Goal: Browse casually: Explore the website without a specific task or goal

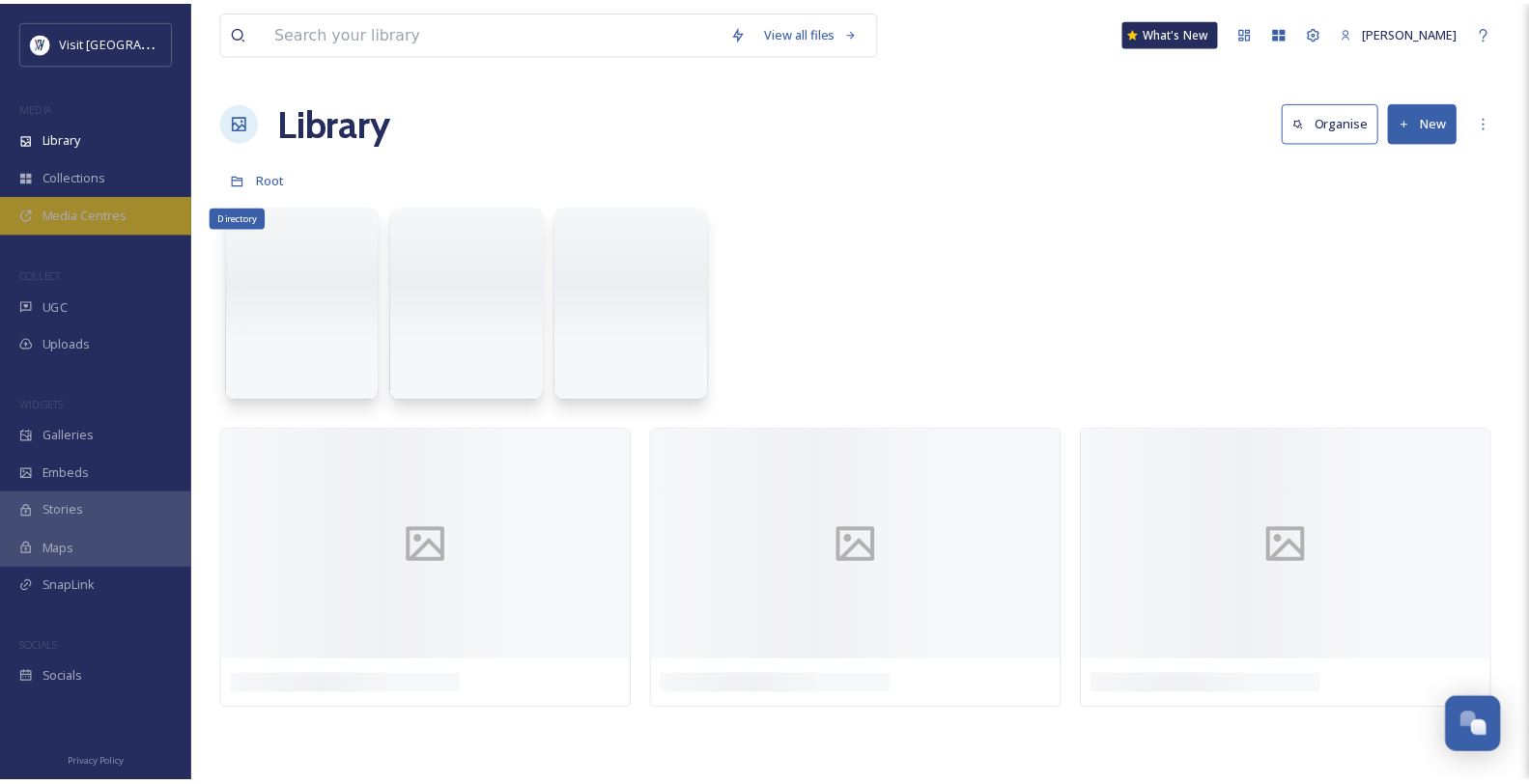
scroll to position [1359, 0]
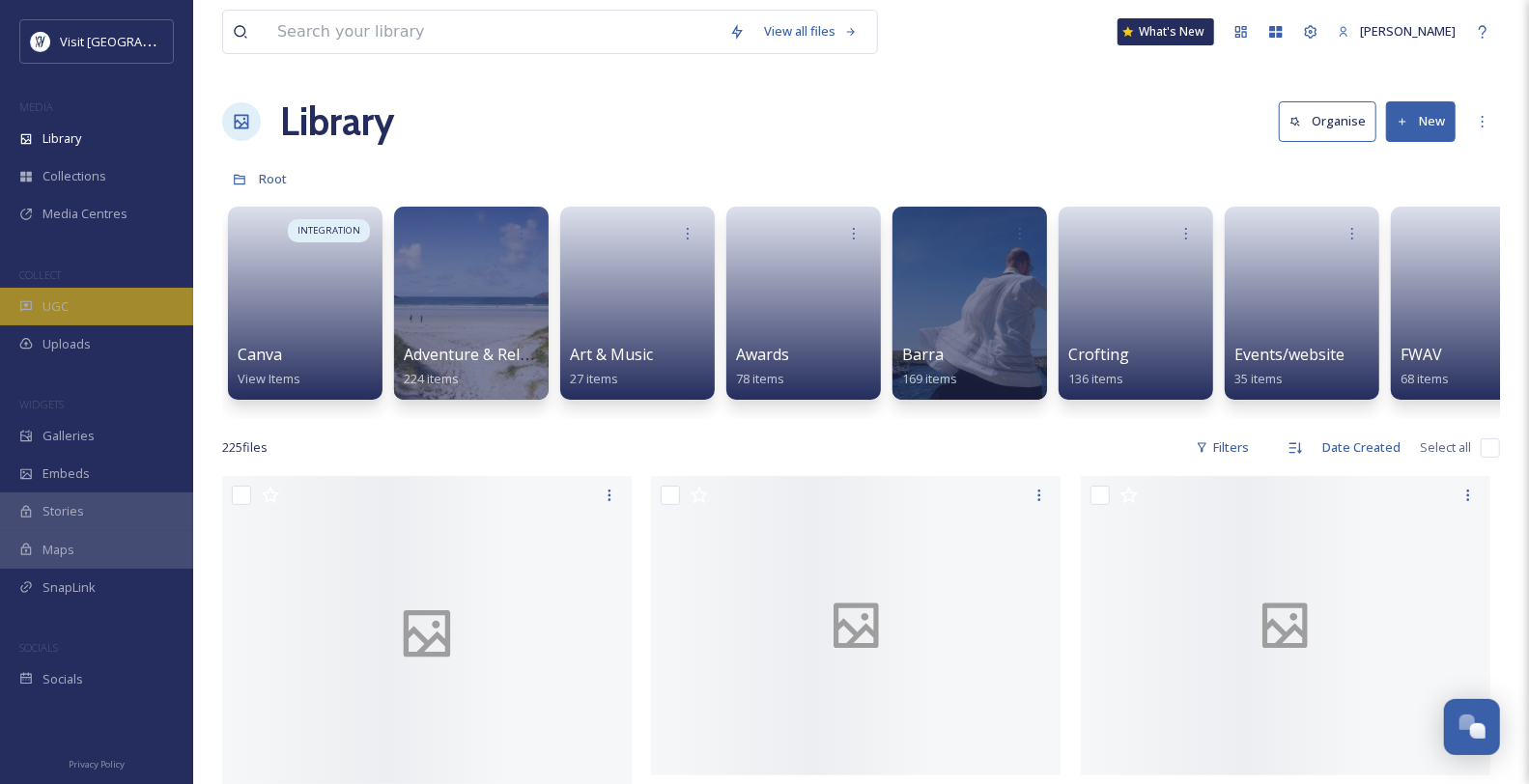
click at [103, 325] on div "UGC" at bounding box center [96, 307] width 193 height 38
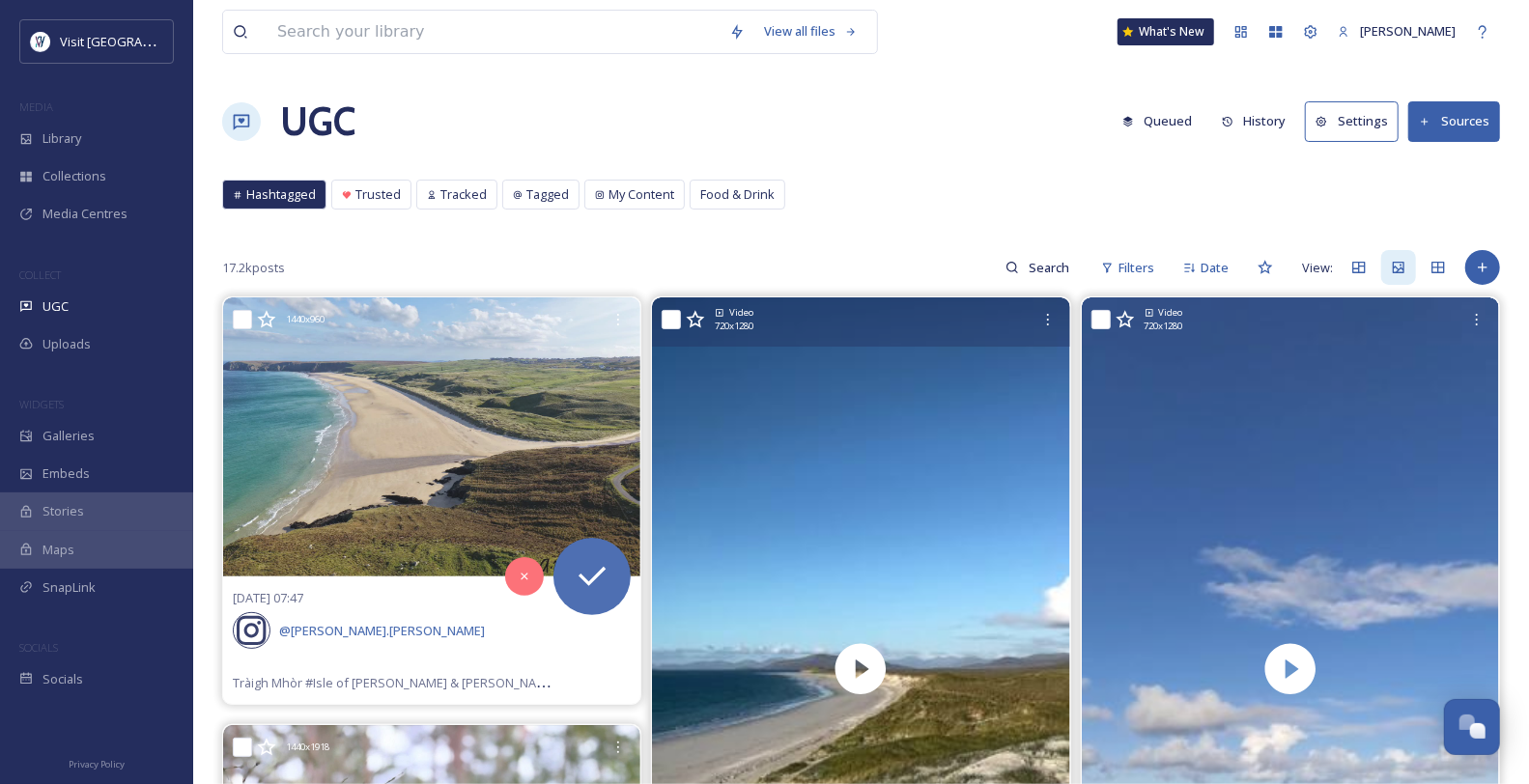
click at [700, 329] on icon at bounding box center [695, 319] width 19 height 19
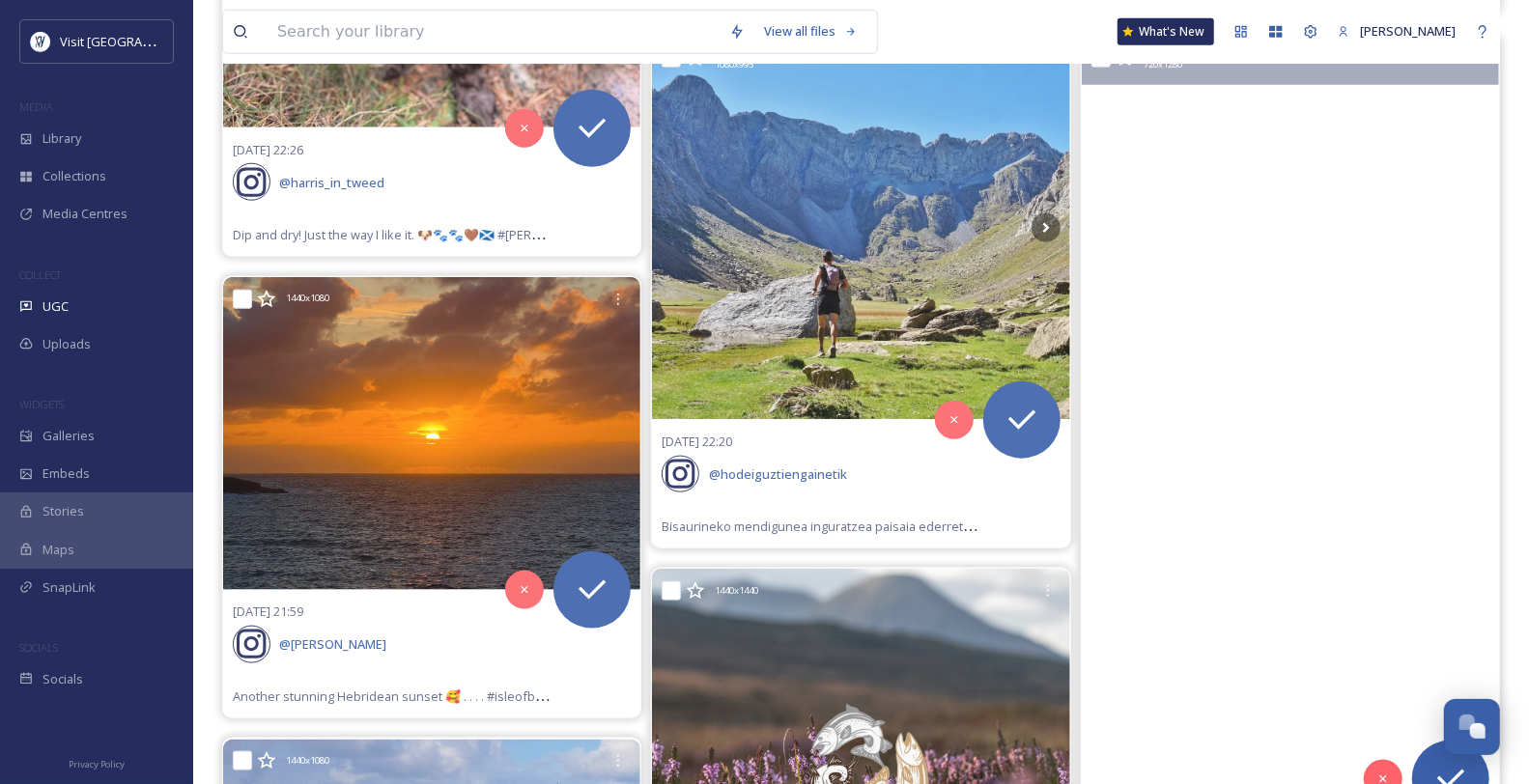
scroll to position [1180, 0]
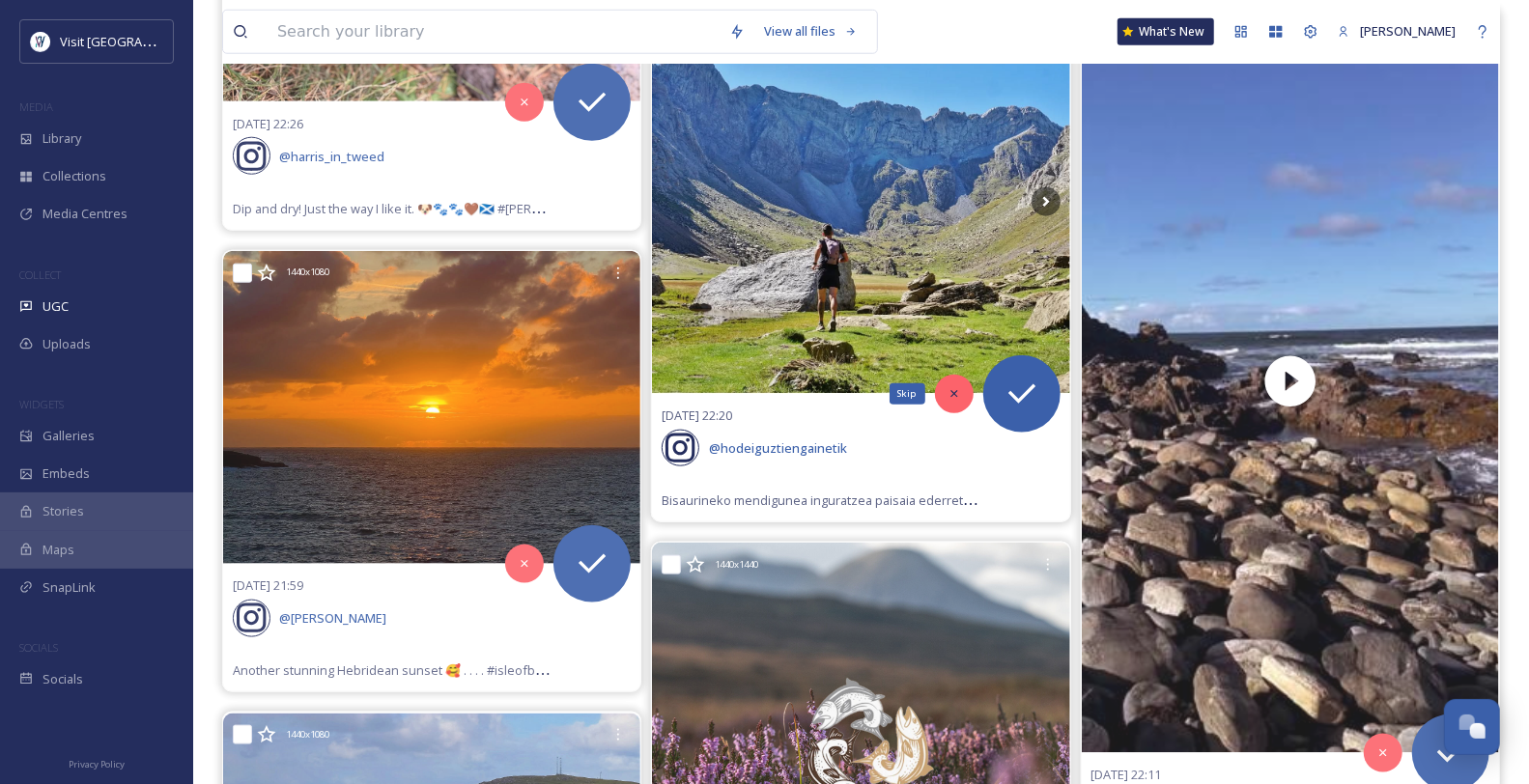
click at [959, 401] on icon at bounding box center [954, 394] width 14 height 14
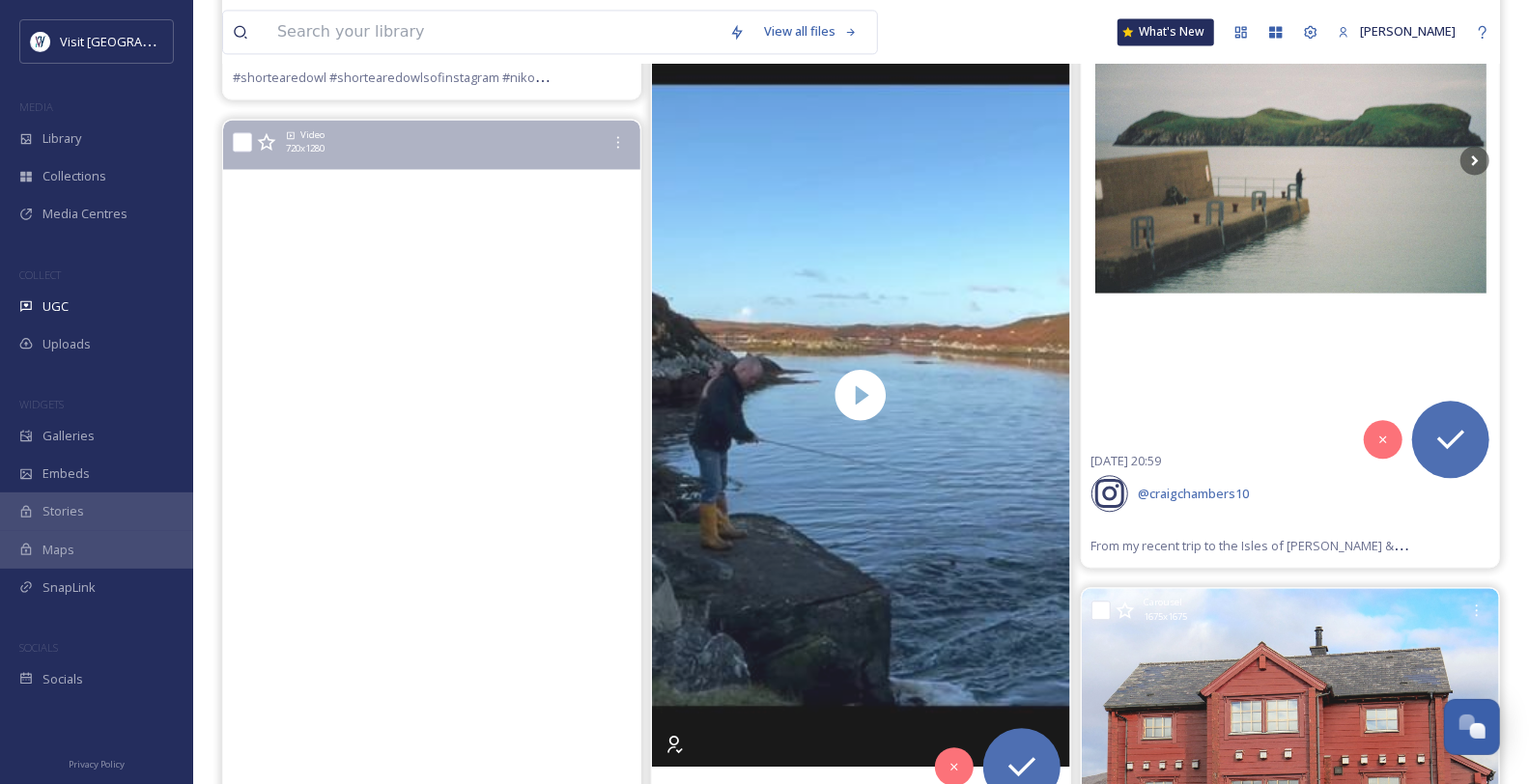
scroll to position [2575, 0]
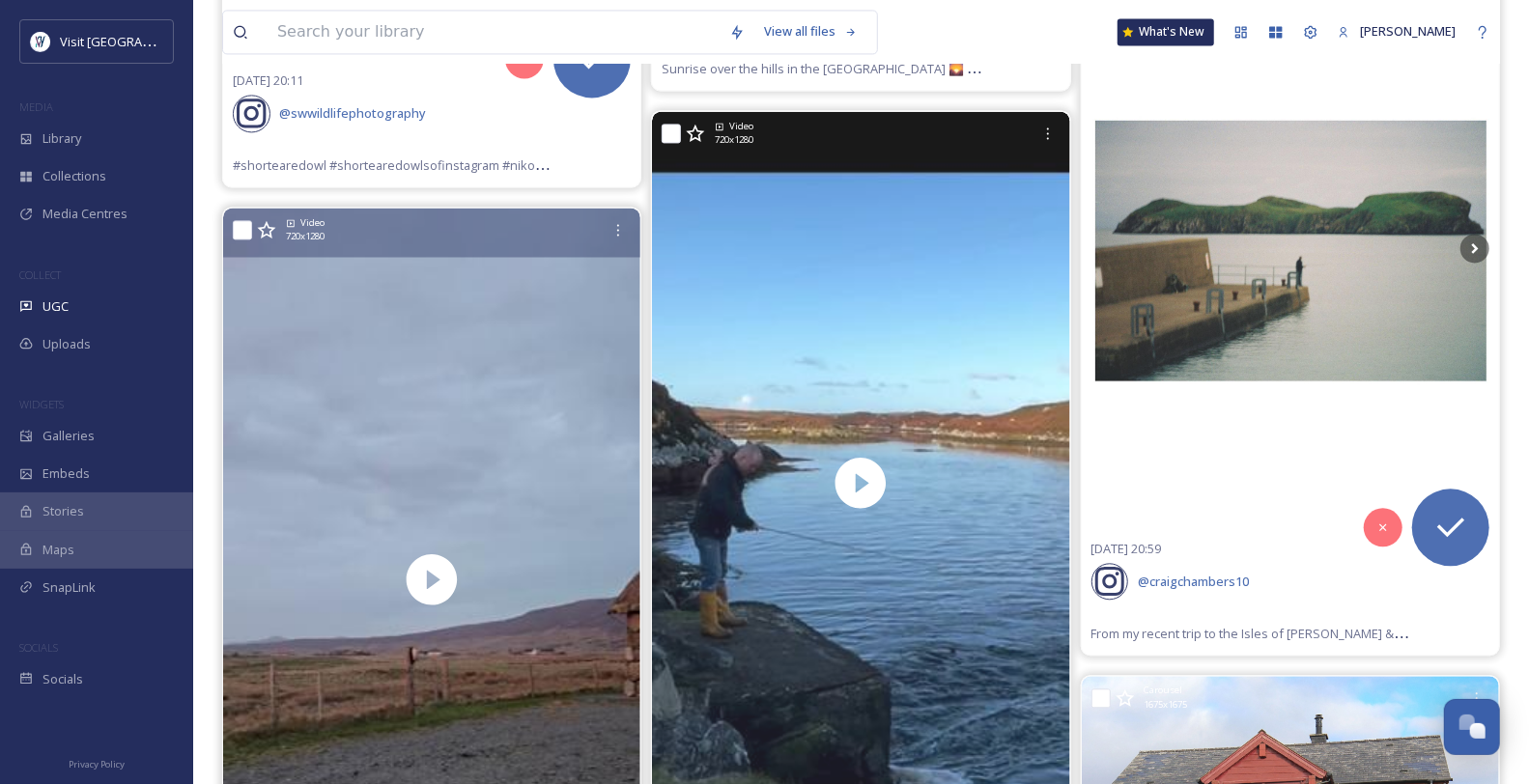
click at [267, 239] on icon at bounding box center [266, 229] width 18 height 17
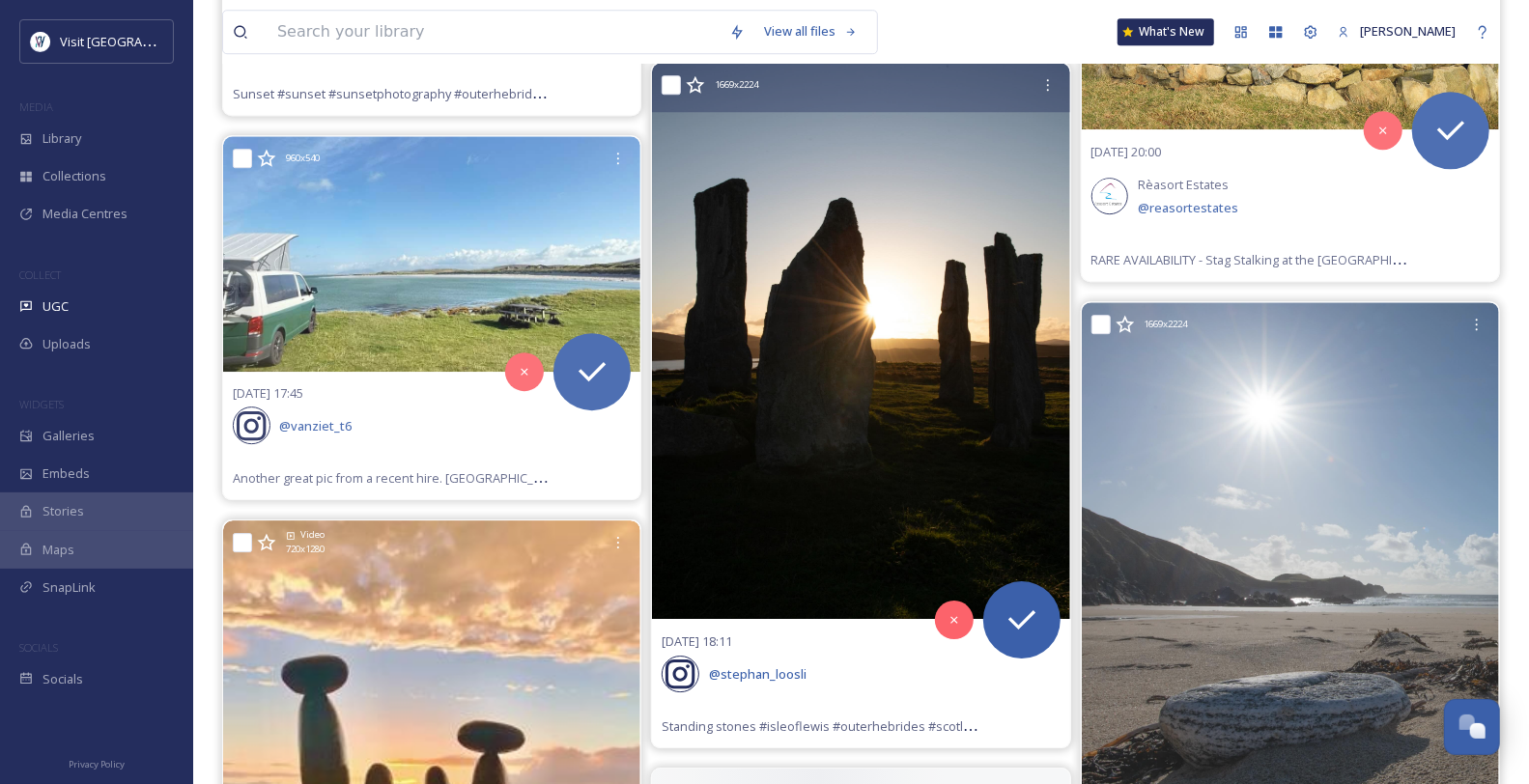
scroll to position [3540, 0]
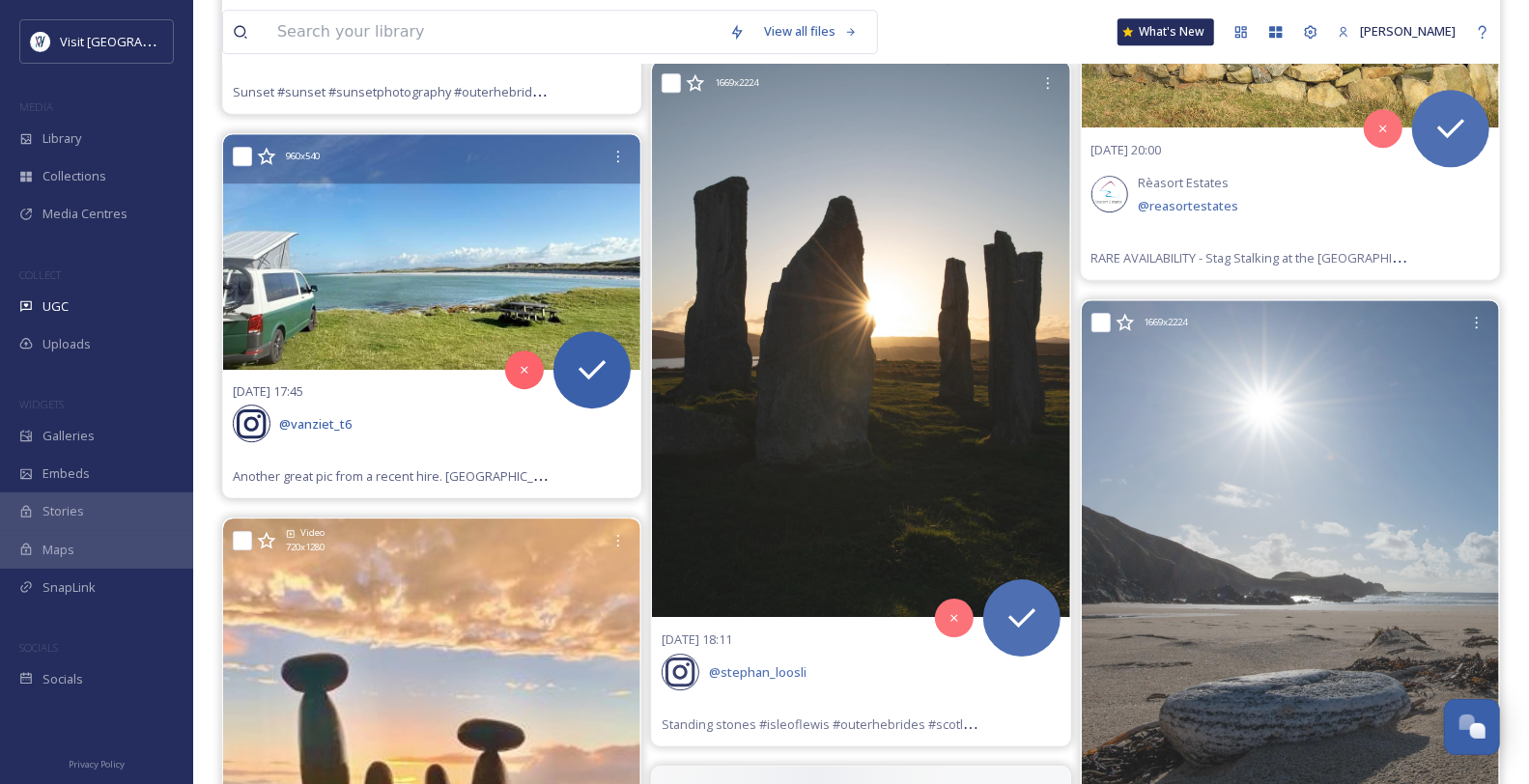
click at [424, 369] on img at bounding box center [431, 251] width 417 height 235
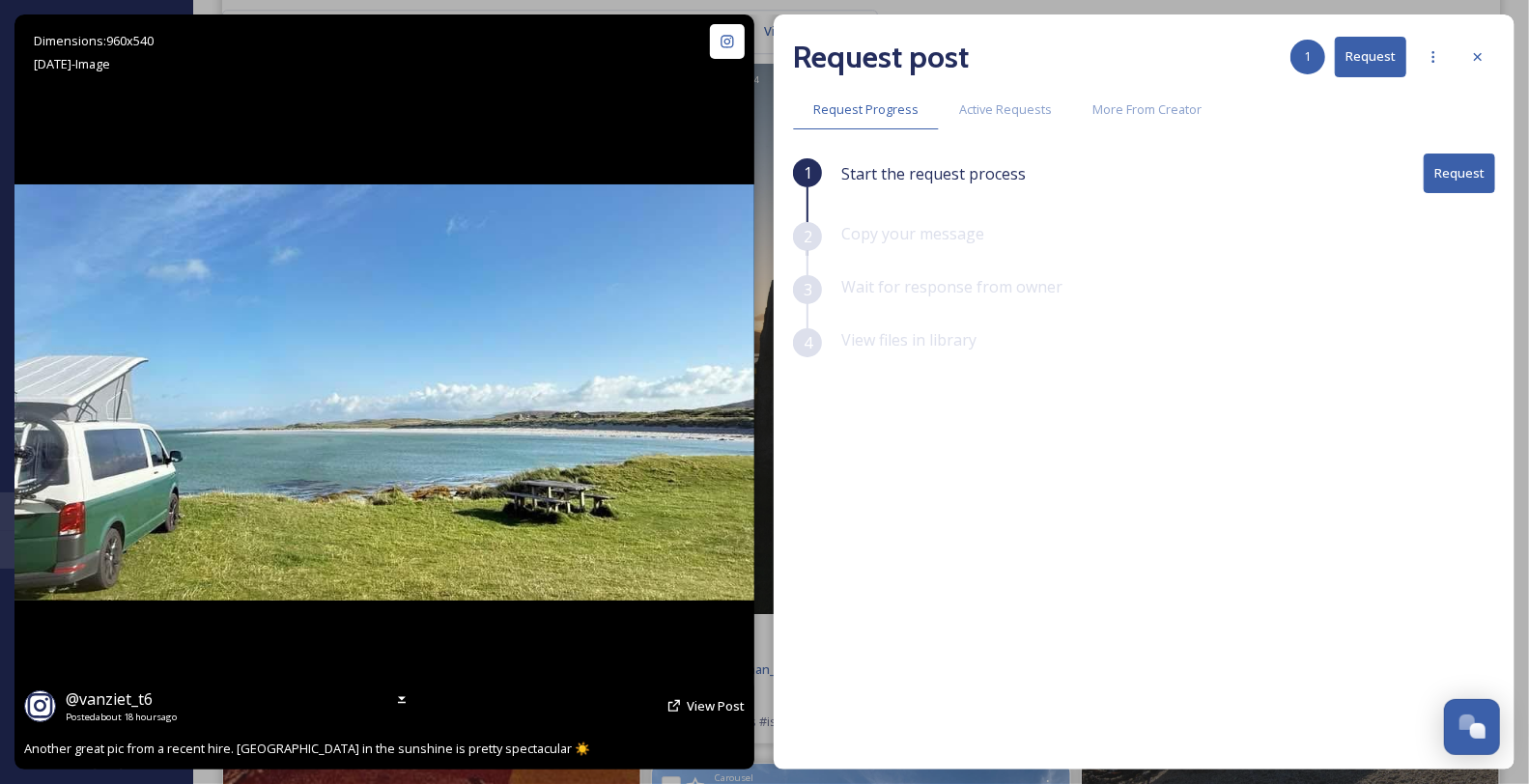
scroll to position [3540, 0]
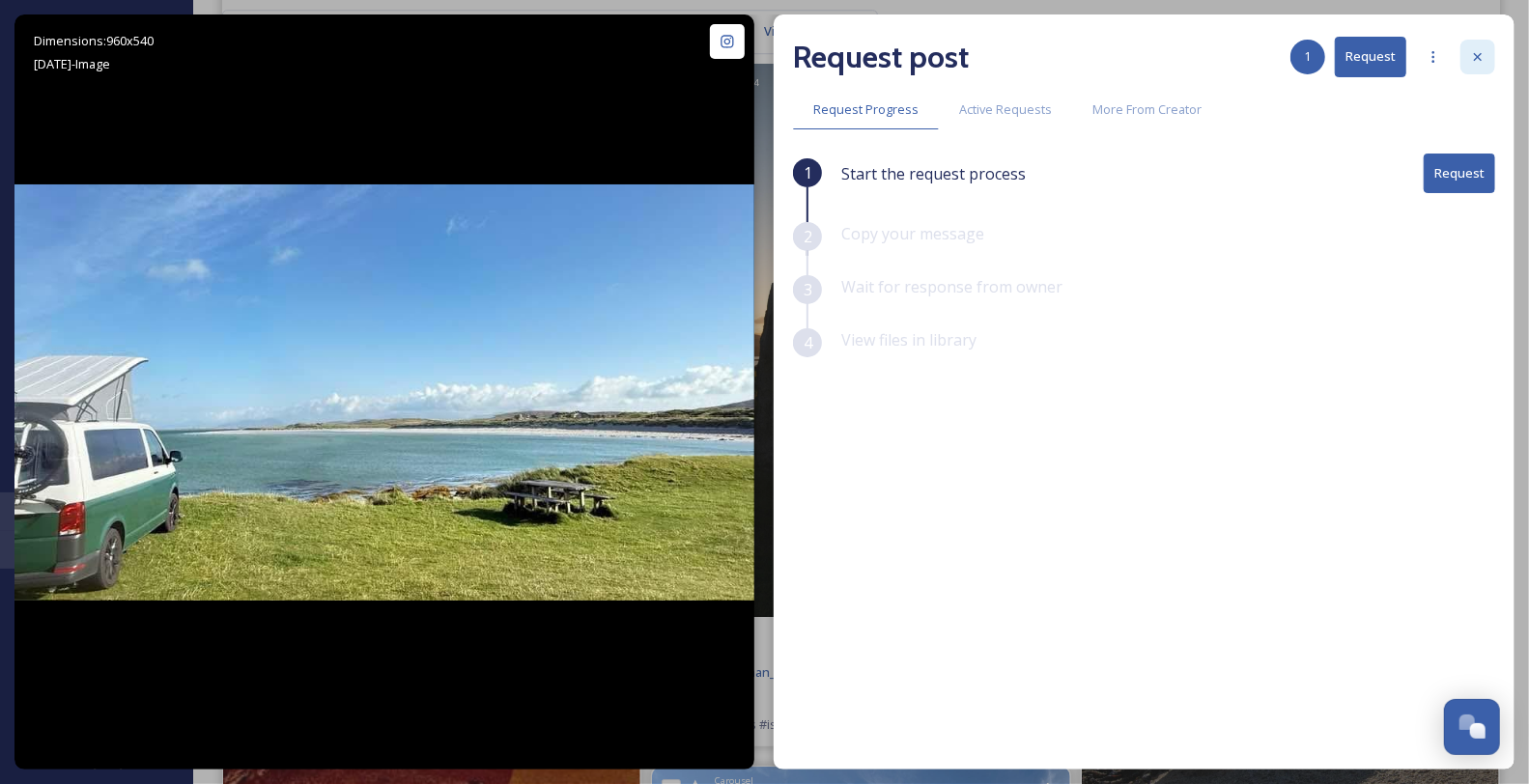
click at [1471, 58] on icon at bounding box center [1477, 56] width 15 height 15
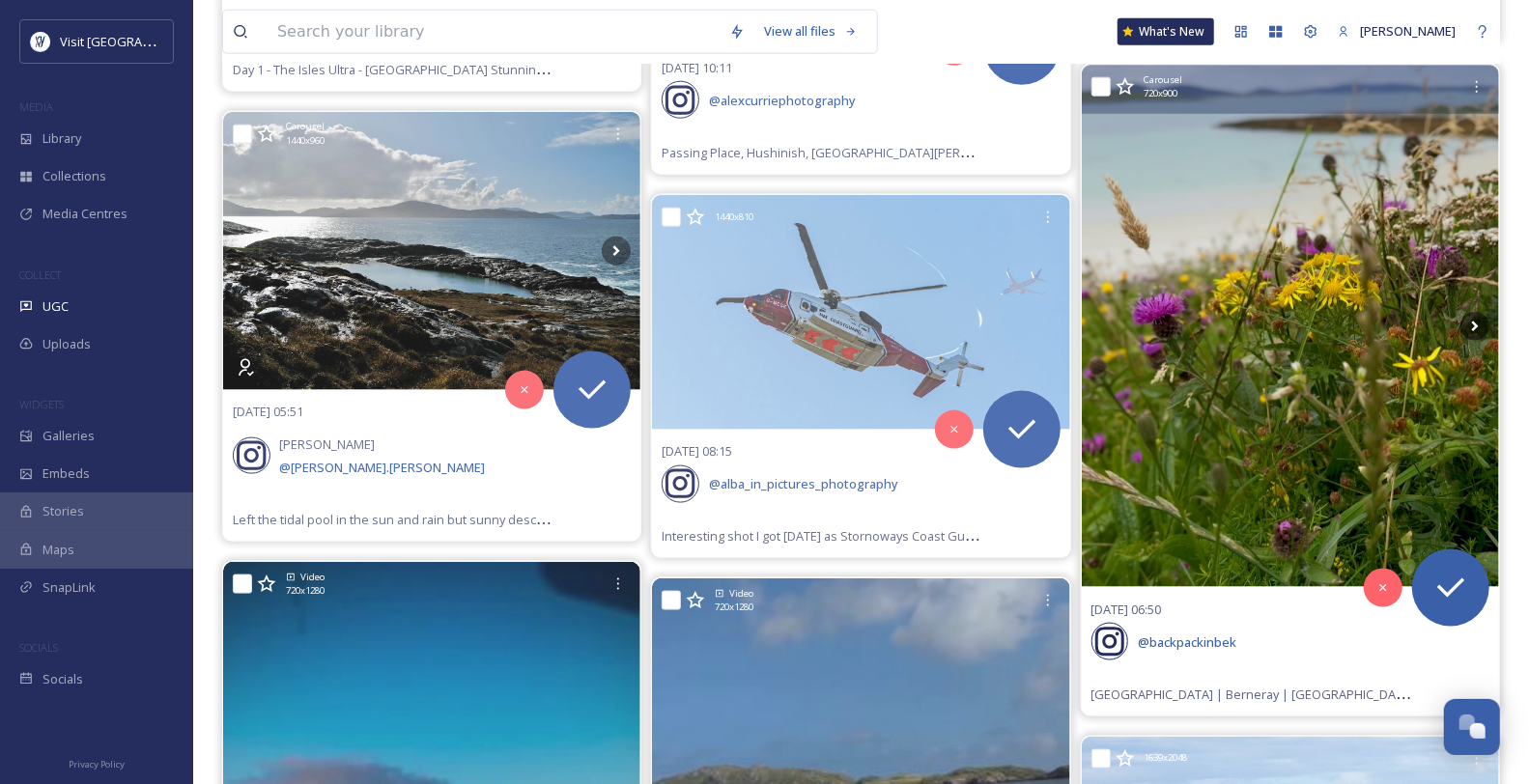
scroll to position [5902, 0]
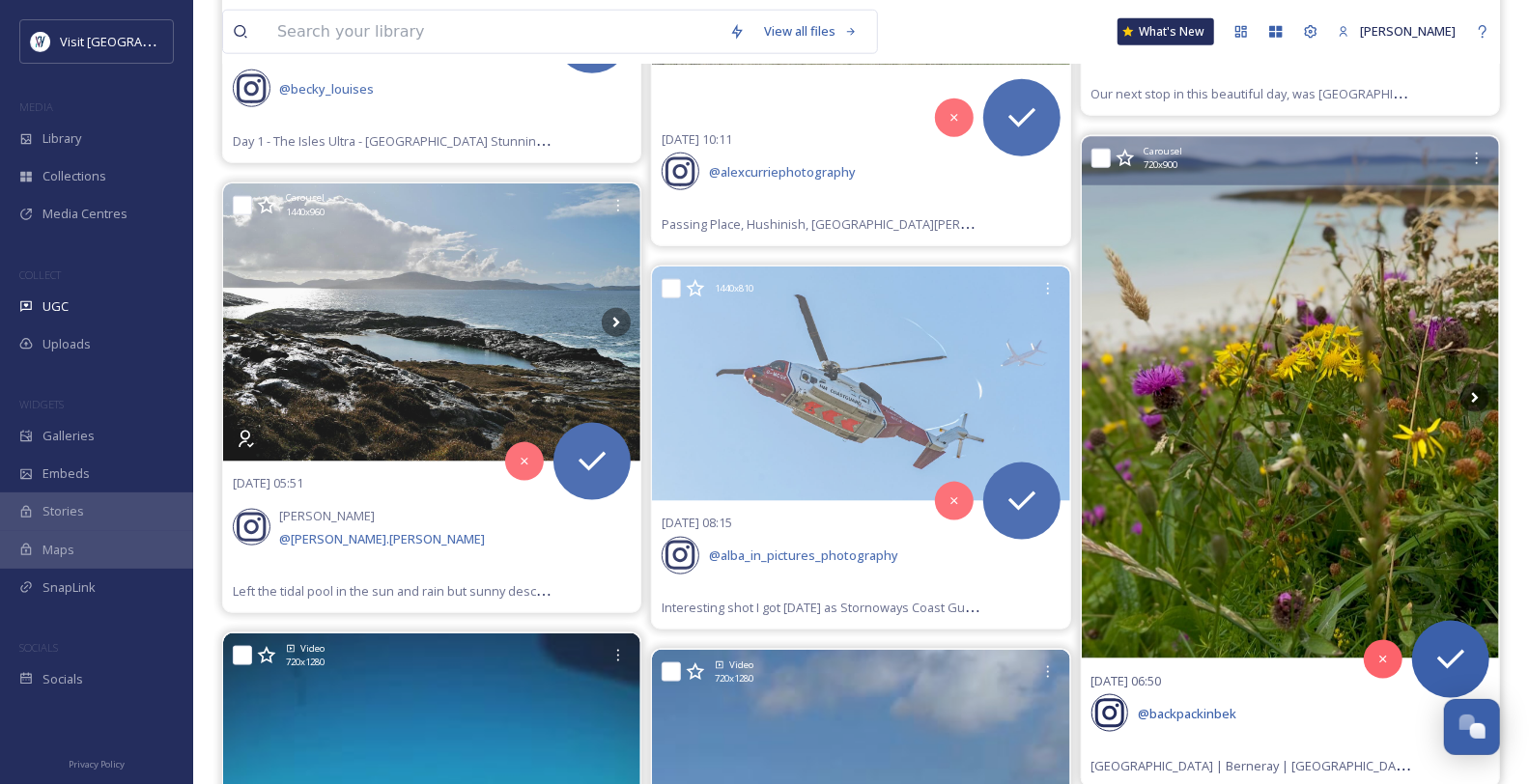
click at [1128, 168] on icon at bounding box center [1124, 158] width 19 height 19
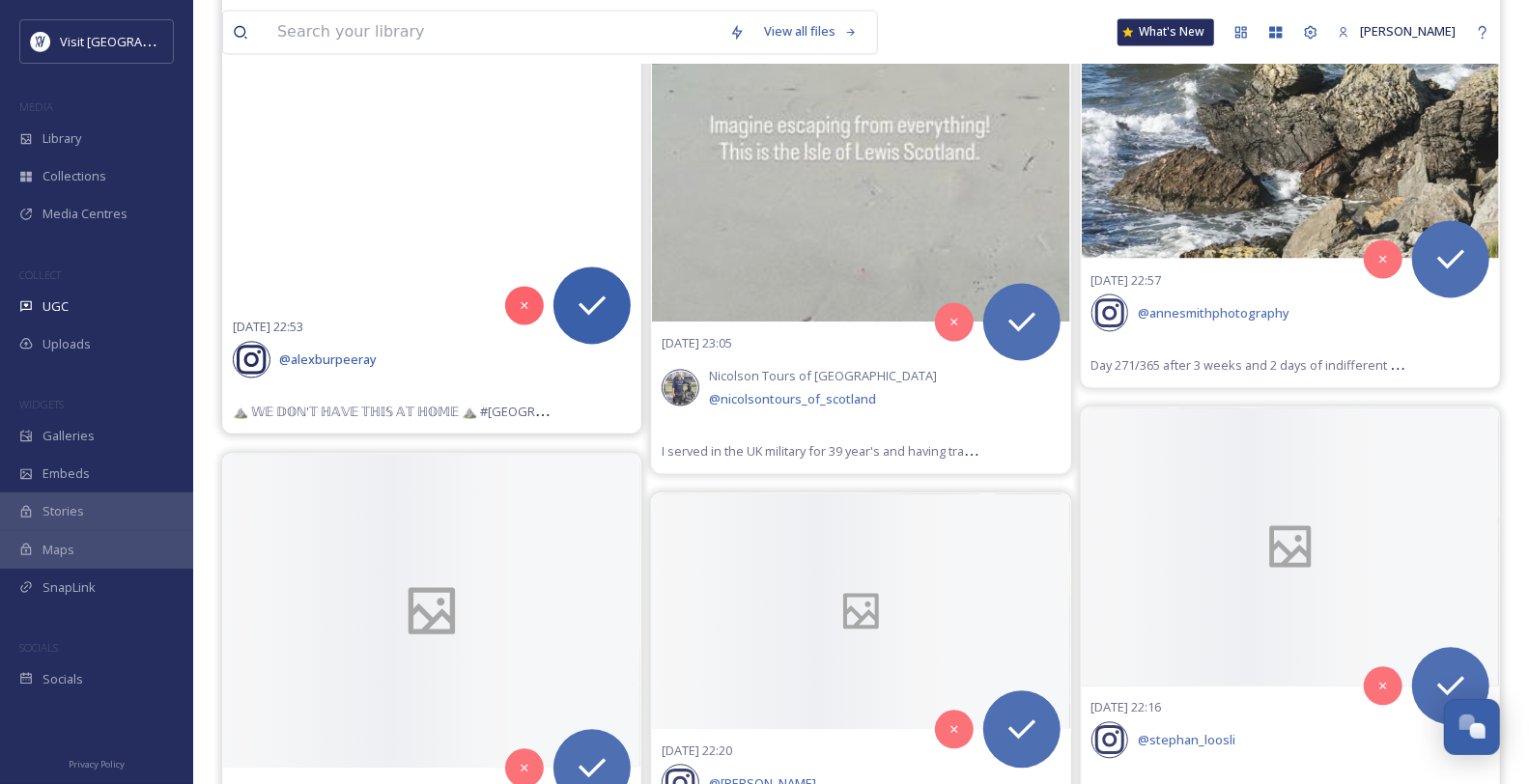
scroll to position [6975, 0]
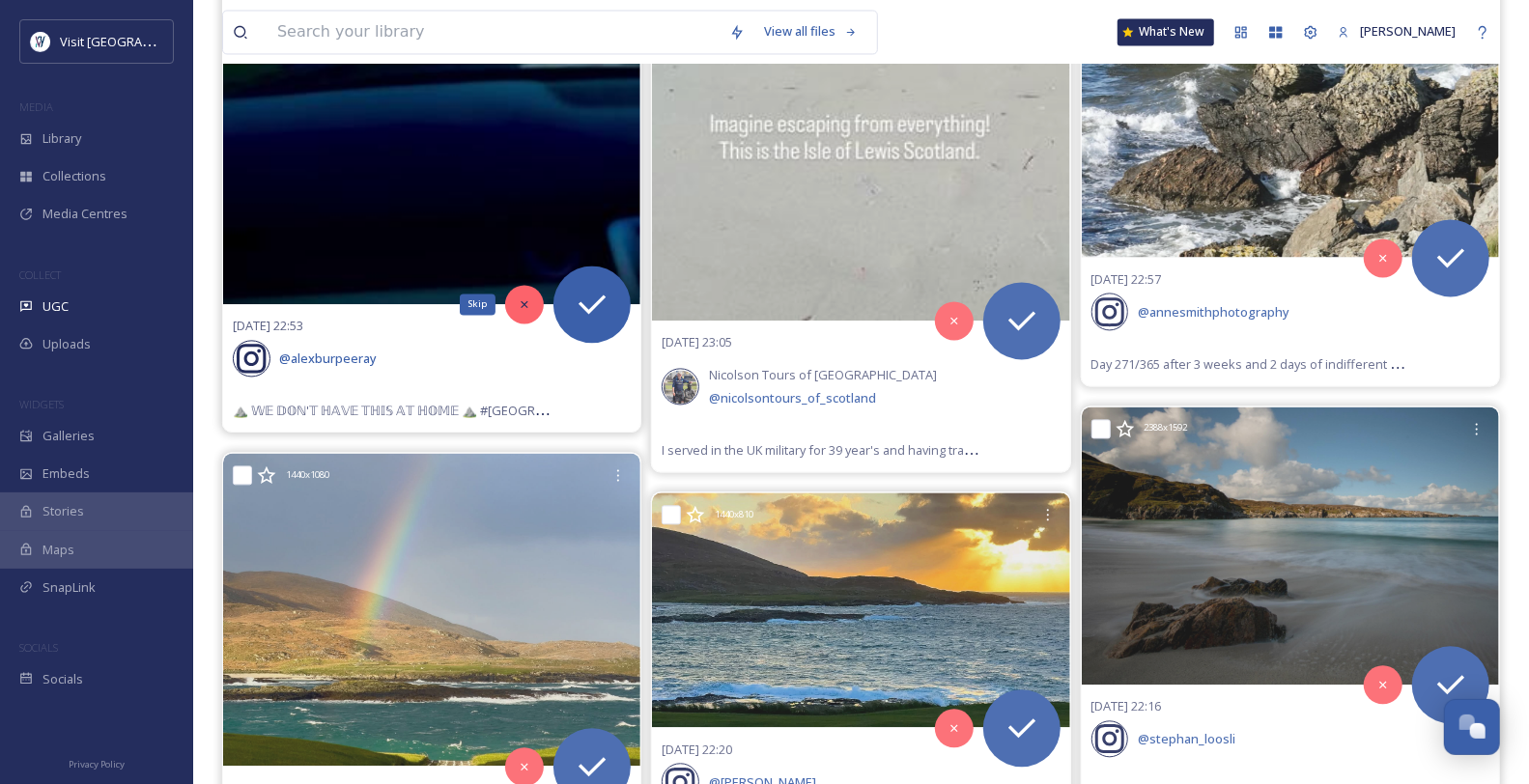
click at [522, 311] on icon at bounding box center [525, 304] width 14 height 14
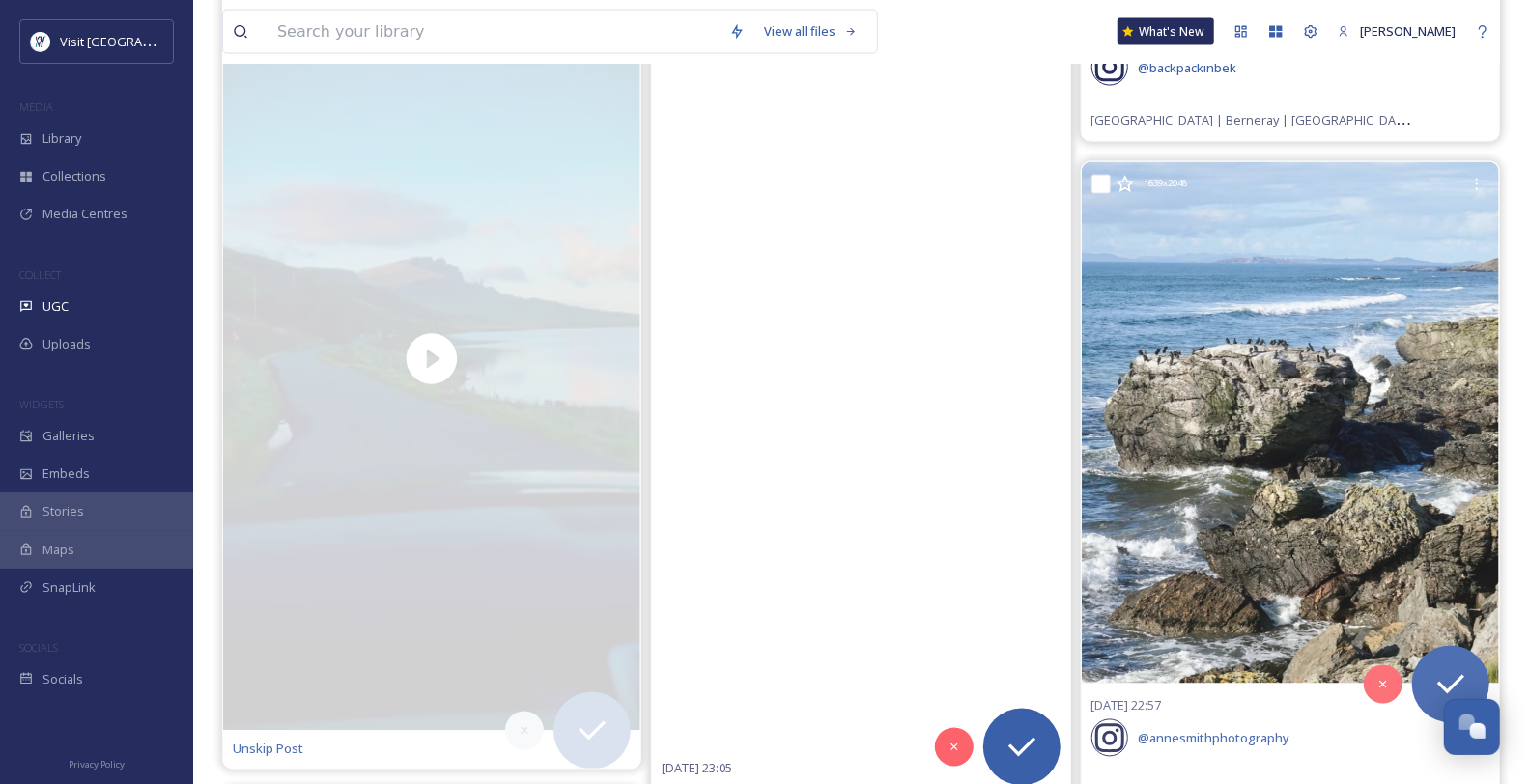
scroll to position [6545, 0]
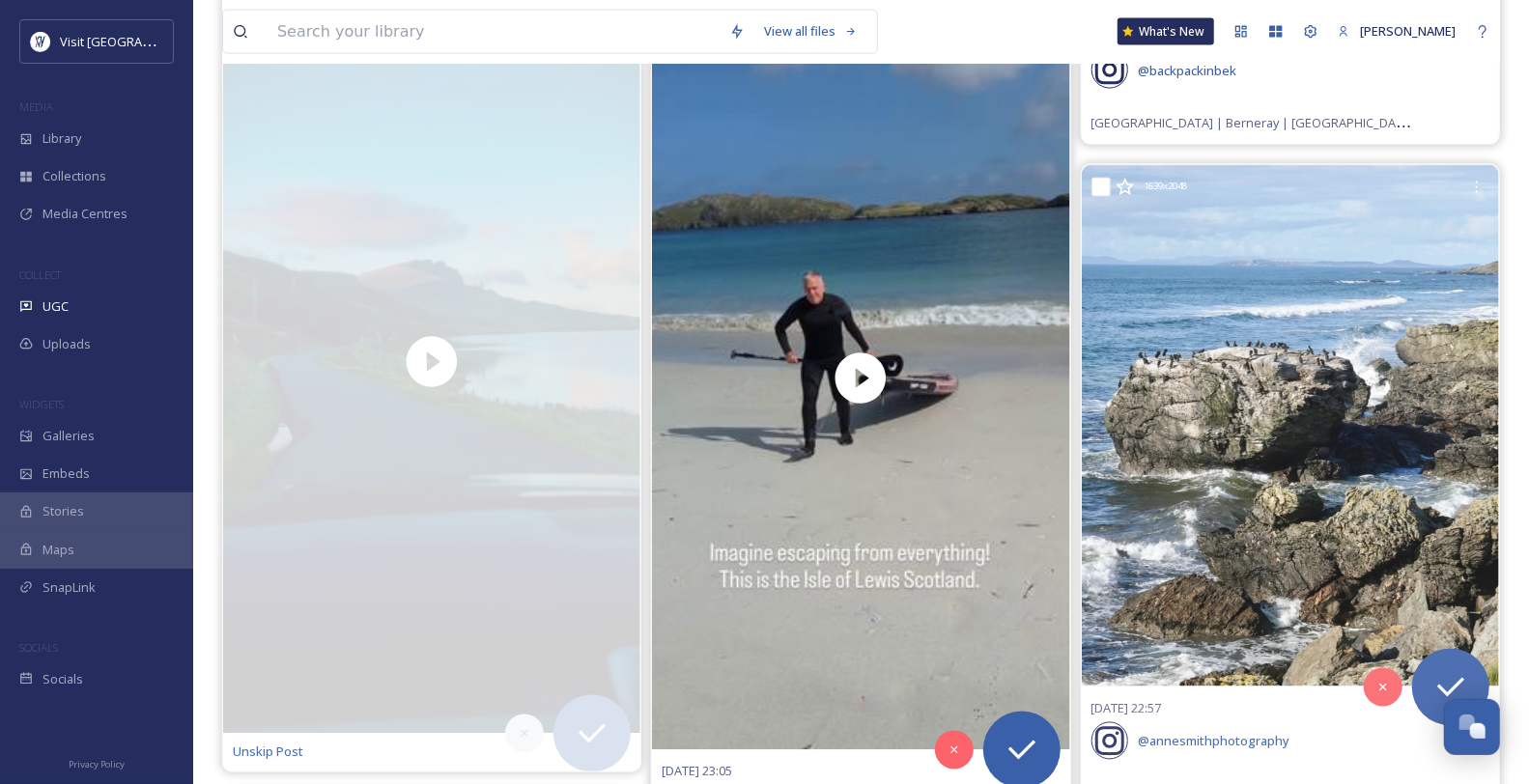
click at [700, 39] on icon at bounding box center [695, 28] width 19 height 19
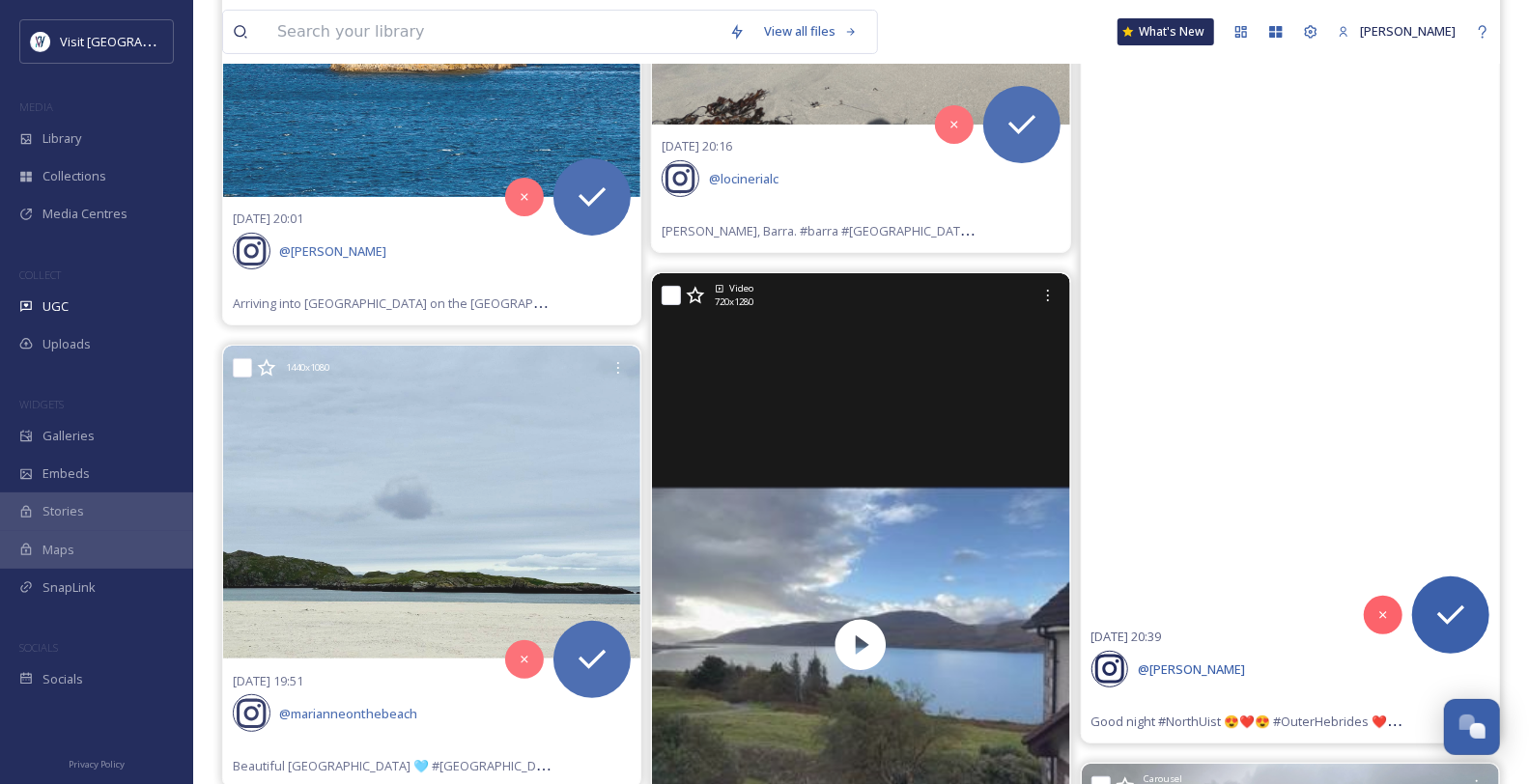
scroll to position [9335, 0]
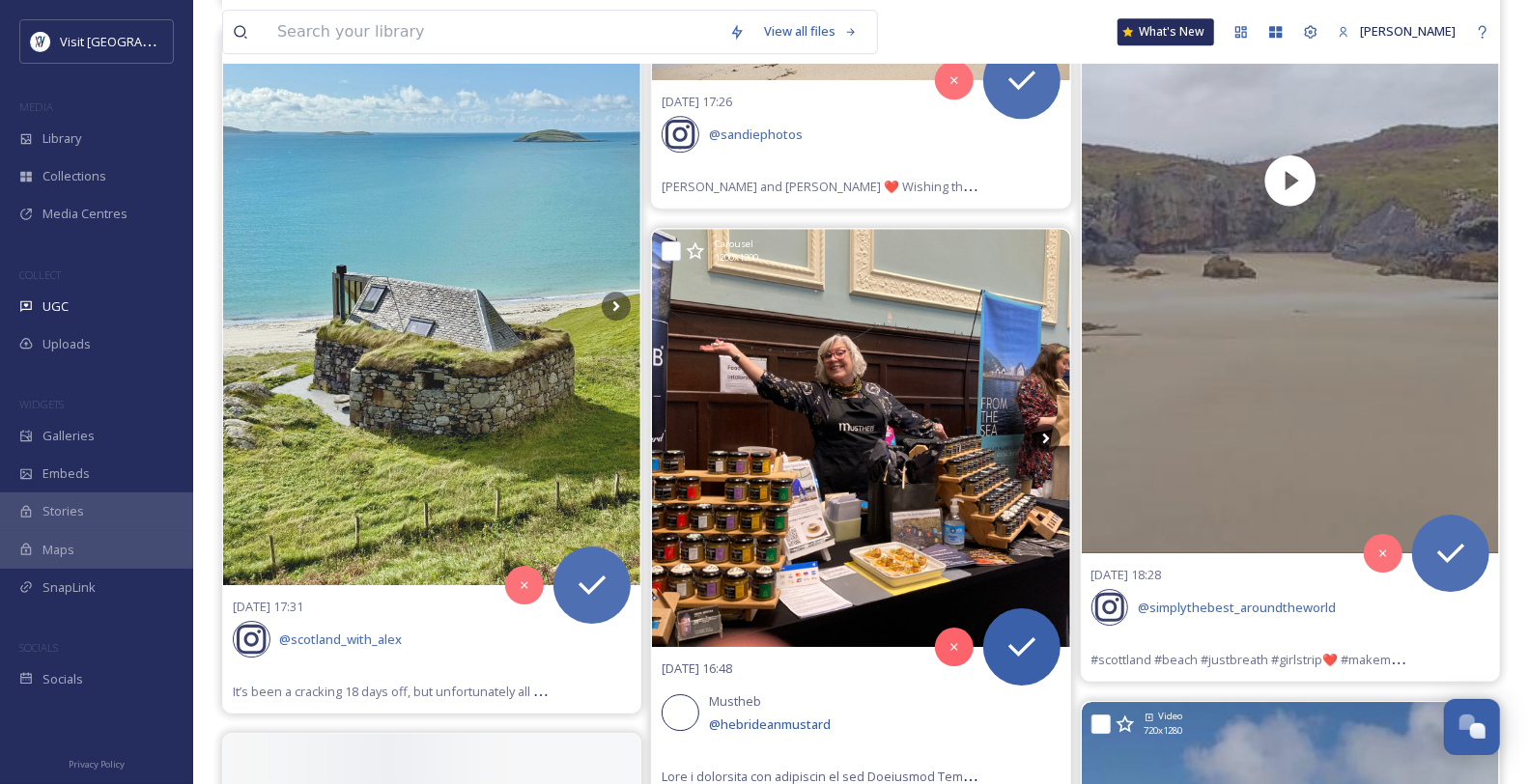
scroll to position [13091, 0]
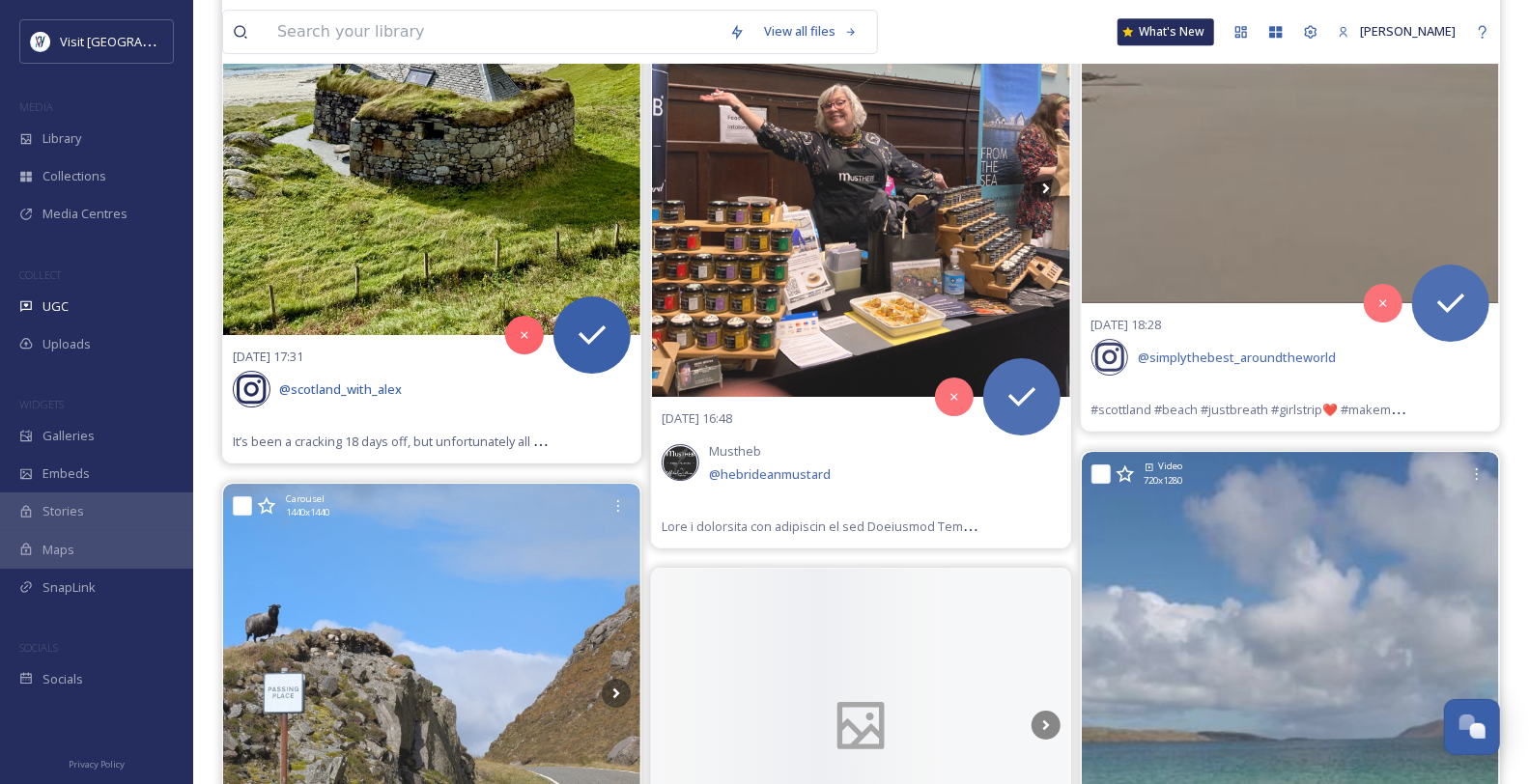
click at [615, 334] on img at bounding box center [431, 56] width 417 height 556
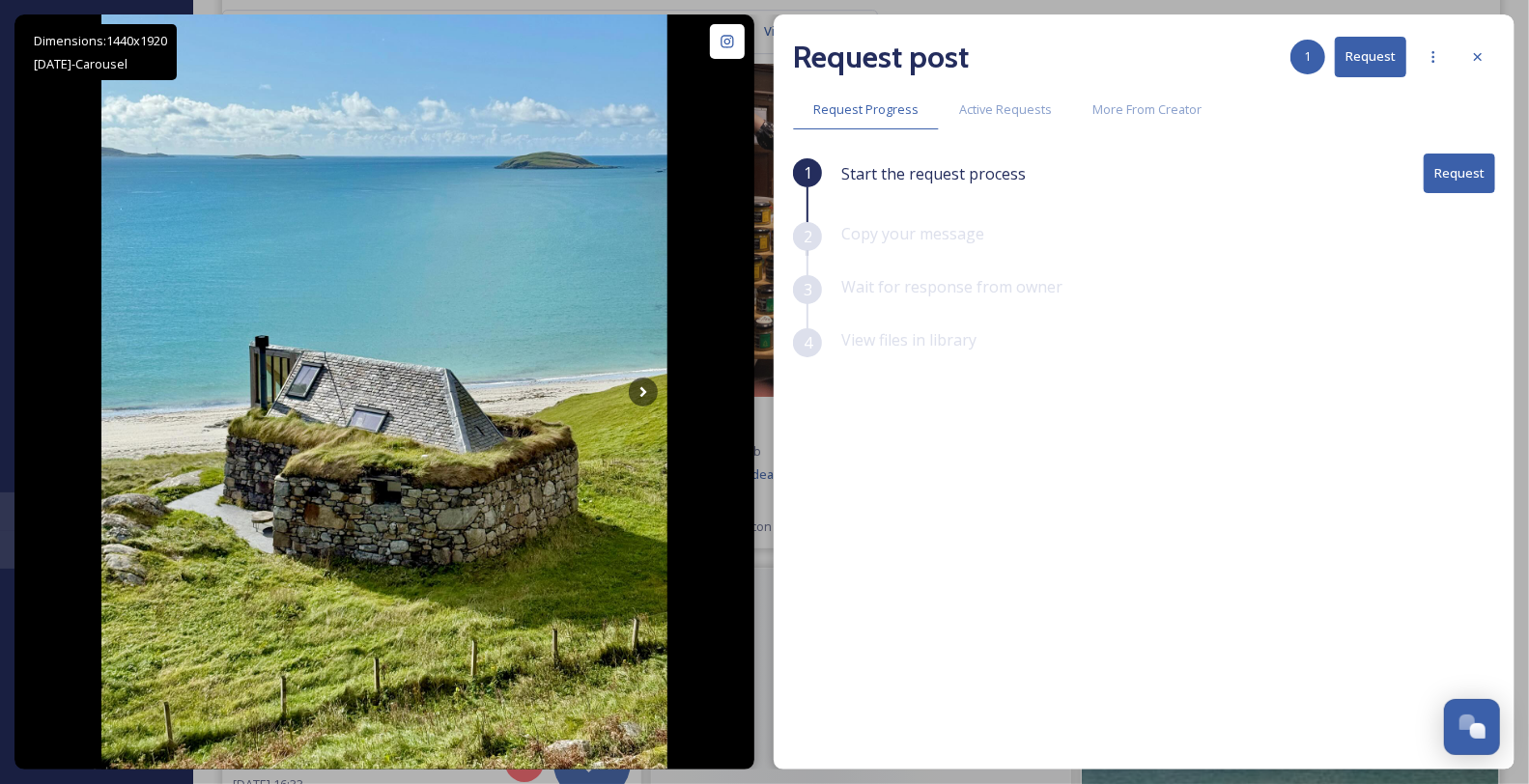
click at [1474, 57] on icon at bounding box center [1477, 56] width 15 height 15
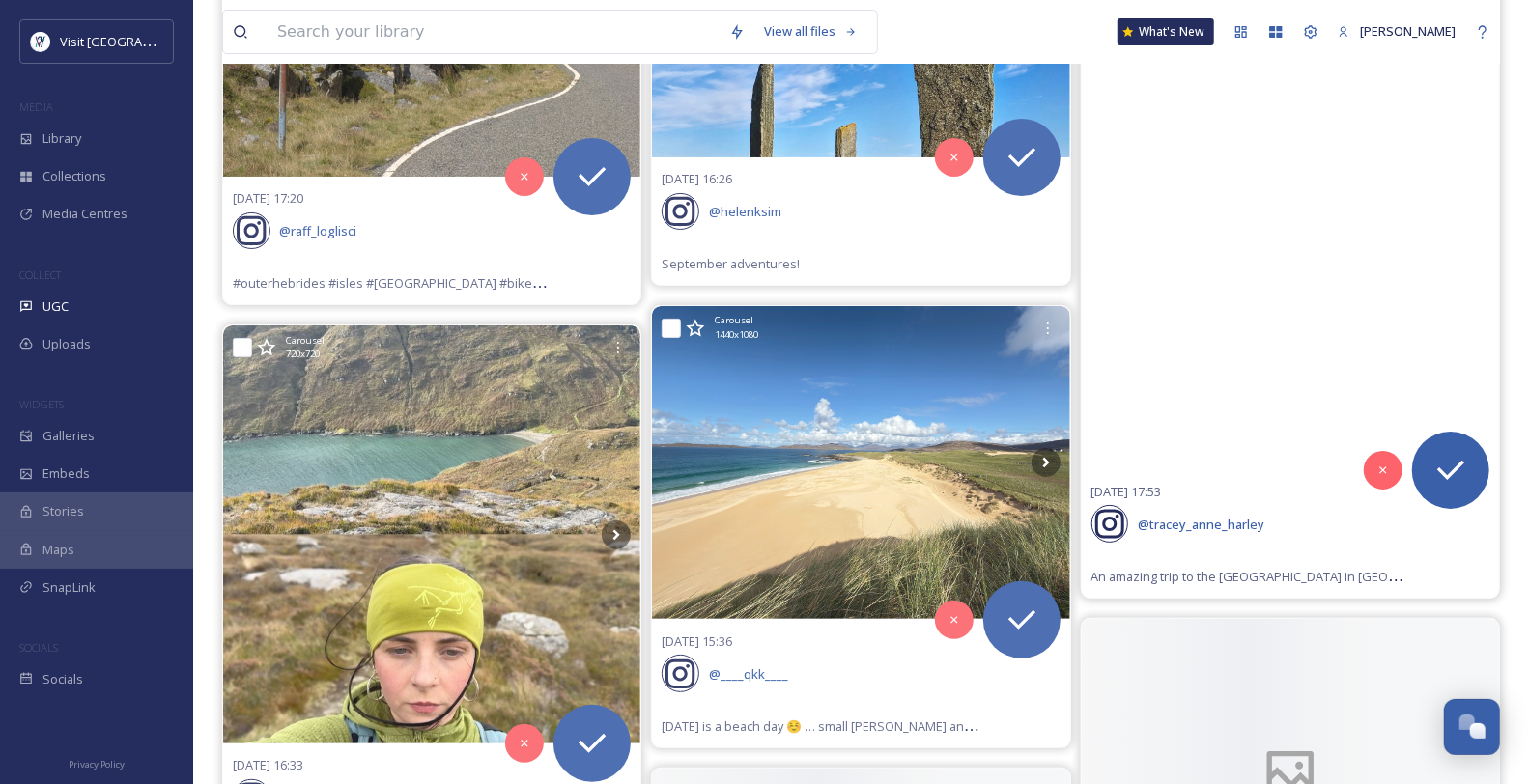
scroll to position [13842, 0]
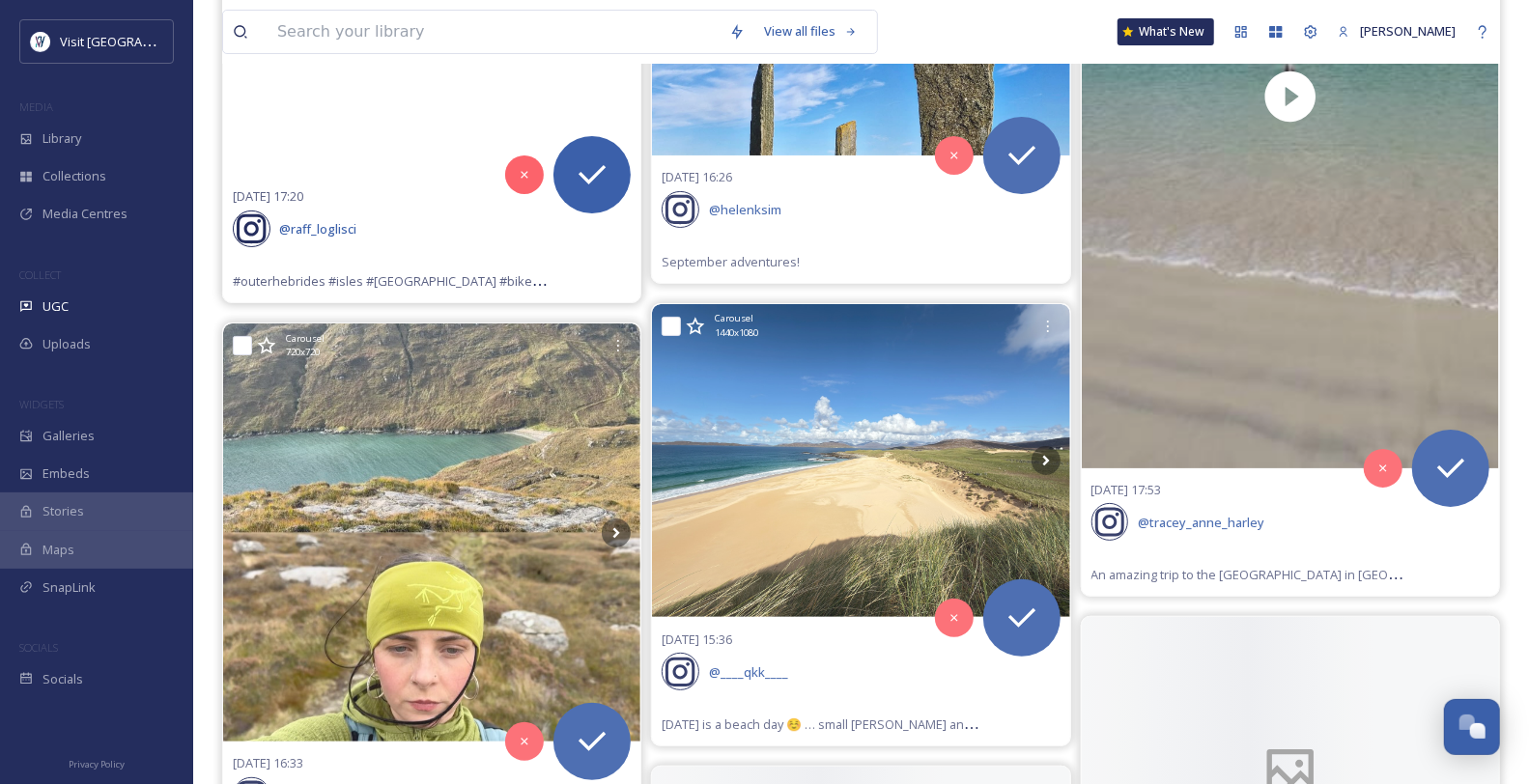
scroll to position [13949, 0]
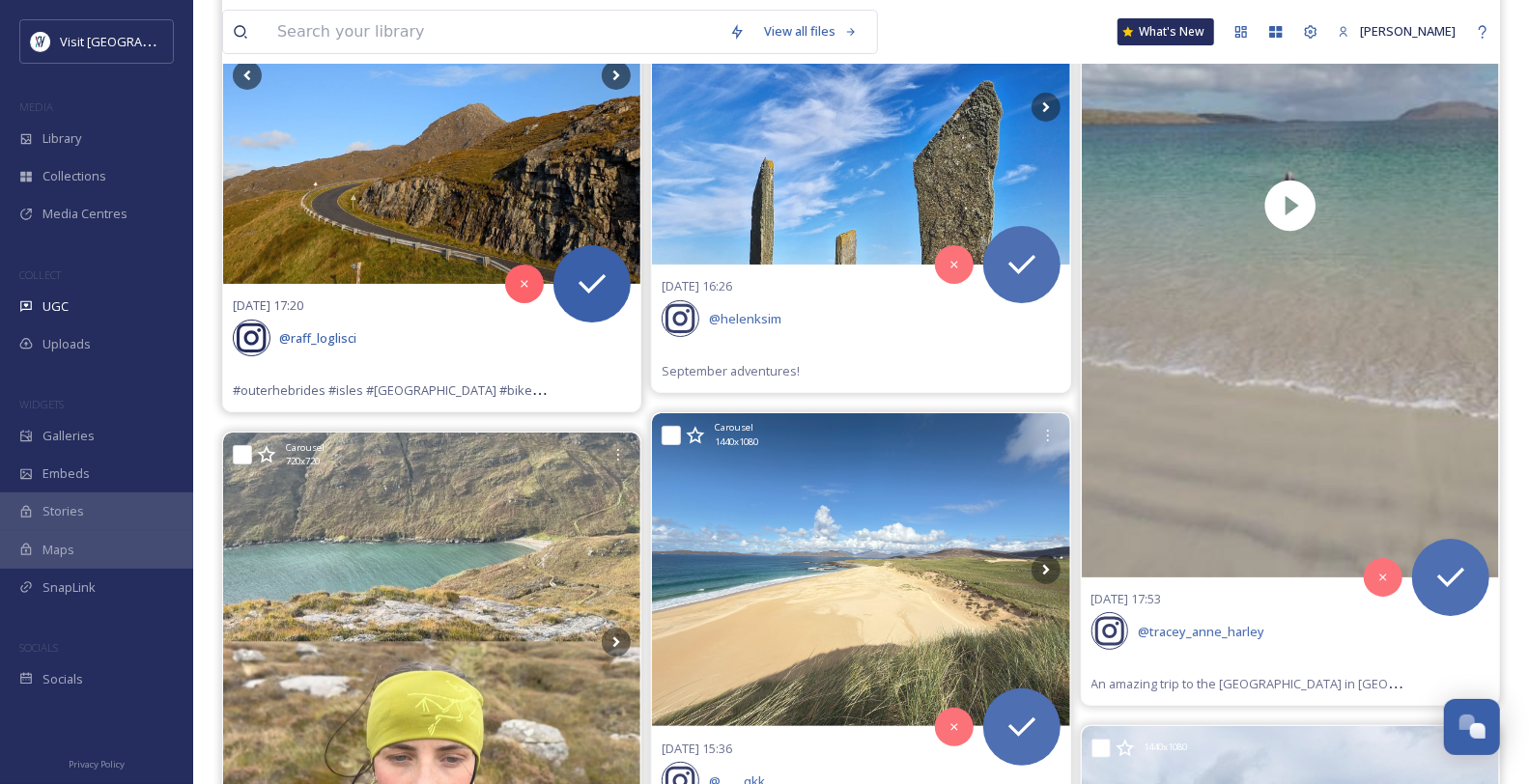
scroll to position [13628, 0]
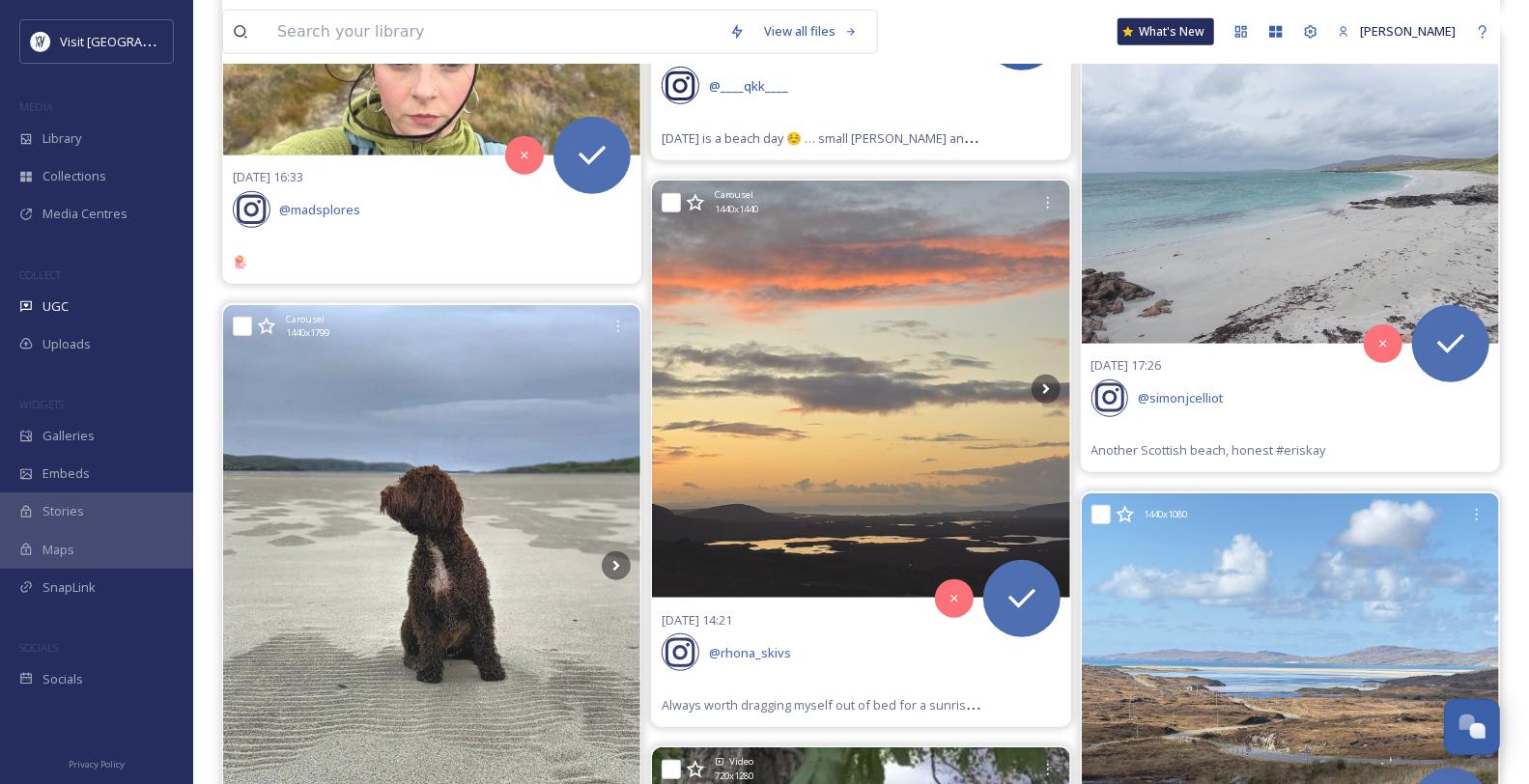
scroll to position [14378, 0]
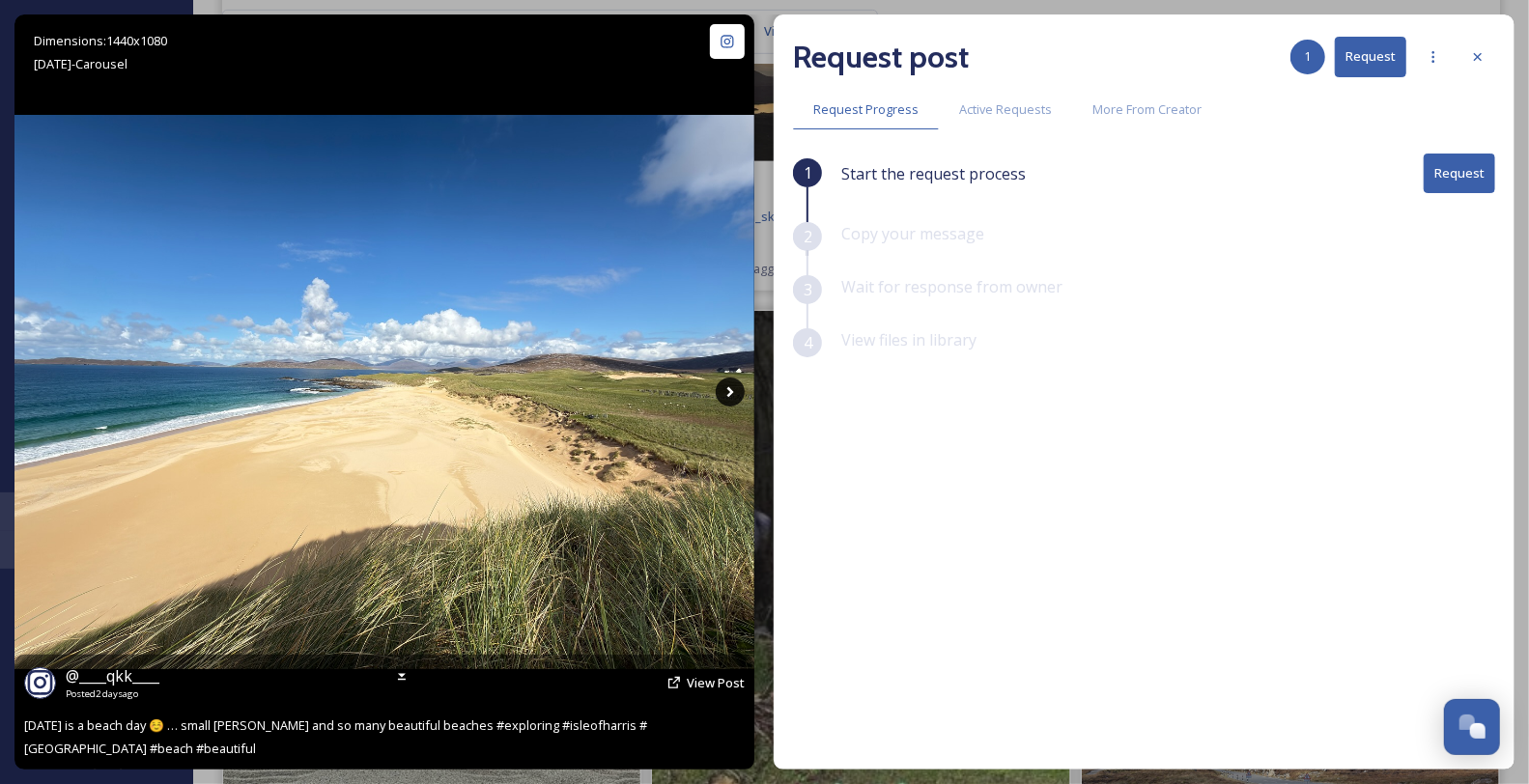
click at [734, 383] on icon at bounding box center [730, 392] width 29 height 29
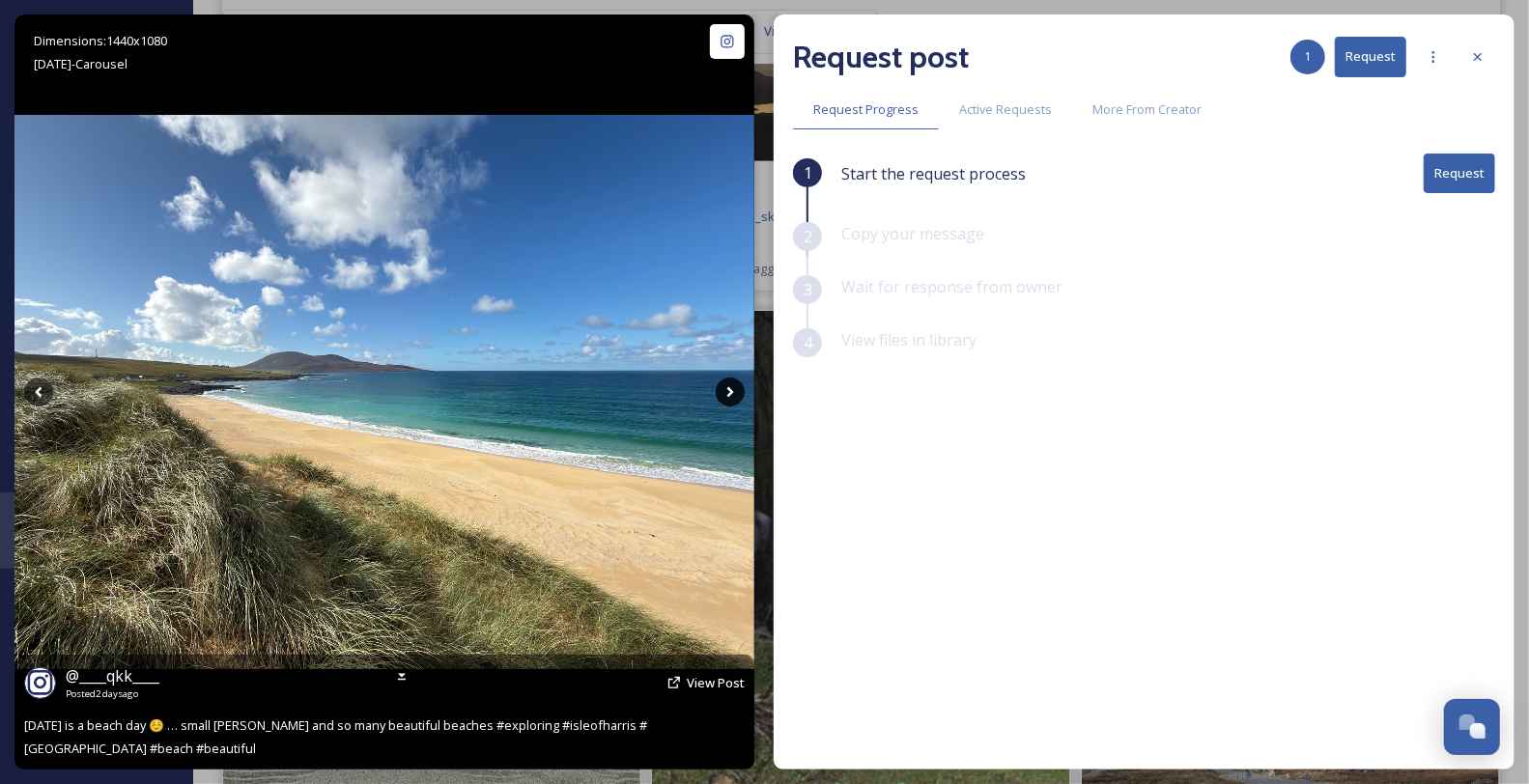
click at [727, 383] on icon at bounding box center [730, 392] width 29 height 29
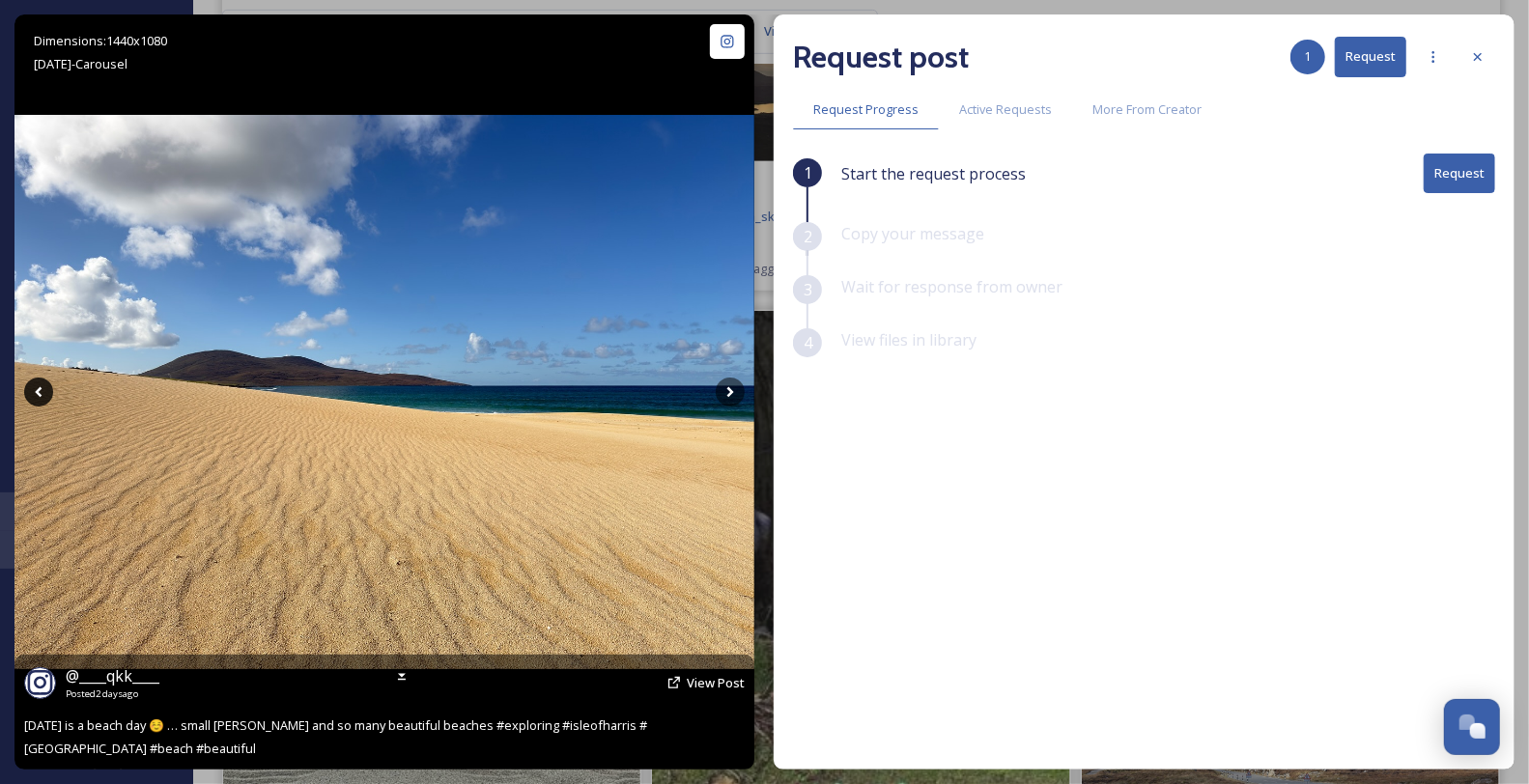
click at [30, 378] on div at bounding box center [384, 391] width 740 height 755
click at [488, 40] on div at bounding box center [384, 391] width 740 height 755
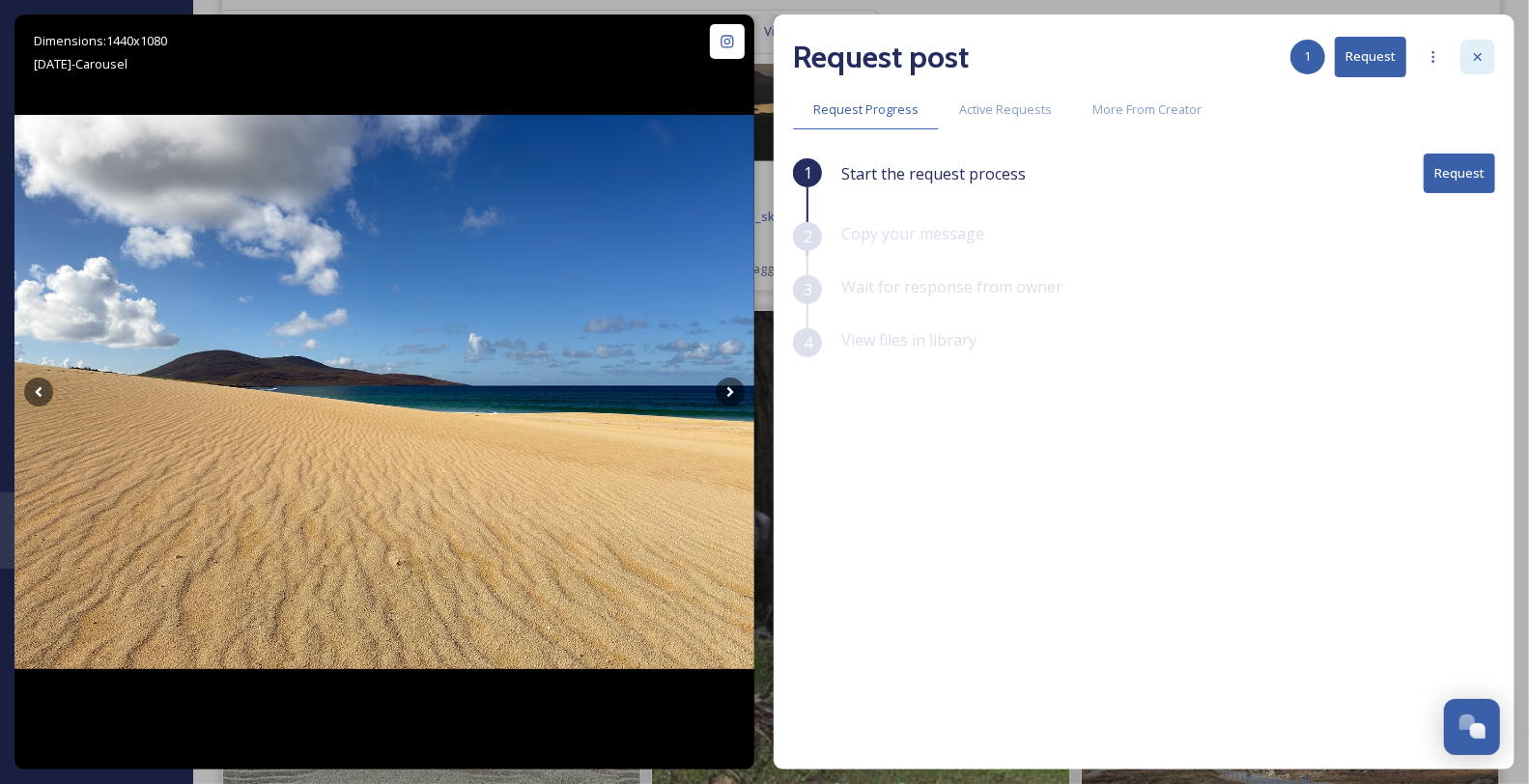
click at [1495, 65] on div "Request post 1 Request Request Progress Active Requests More From Creator 1 Sta…" at bounding box center [1144, 391] width 741 height 755
click at [1481, 56] on icon at bounding box center [1477, 56] width 15 height 15
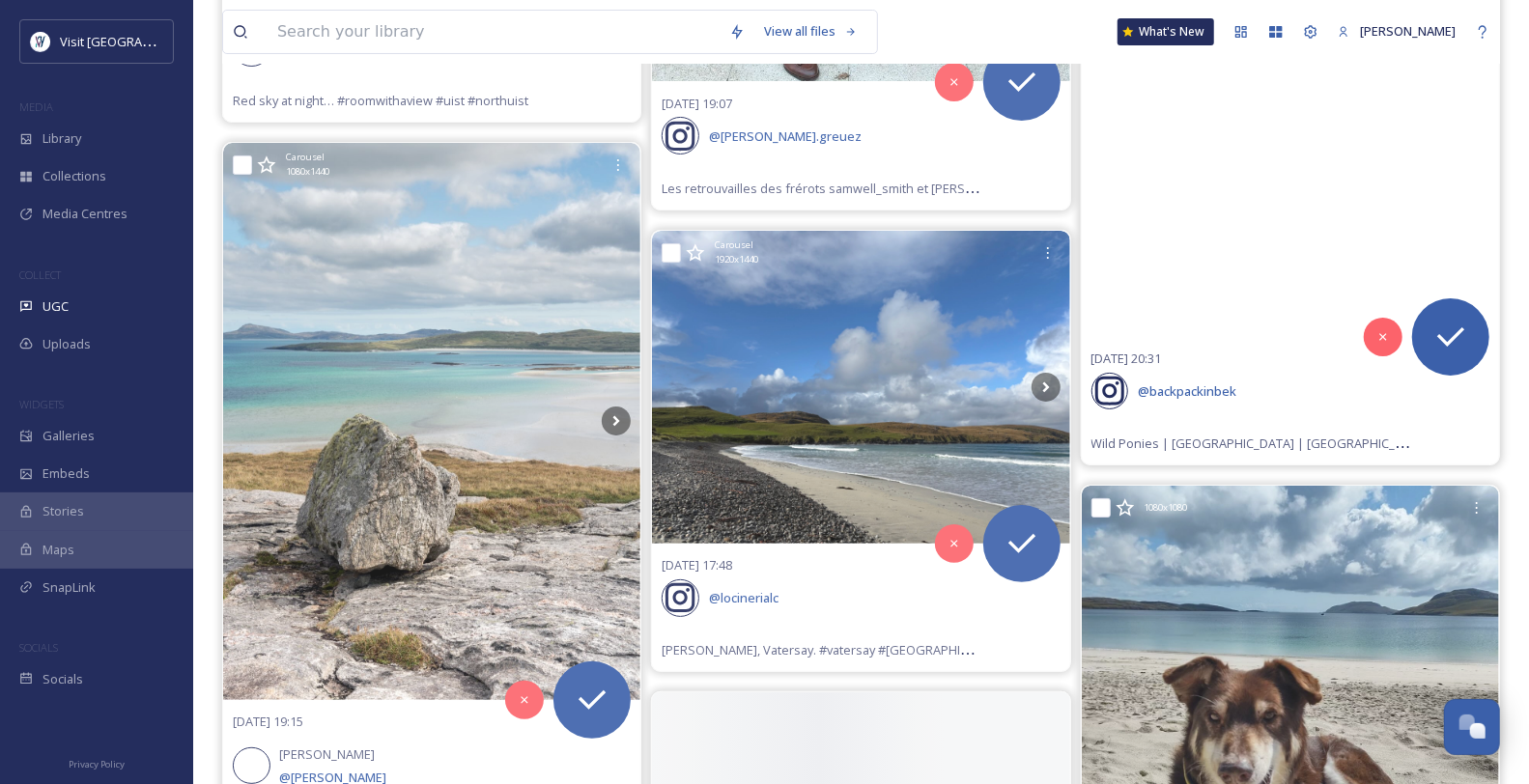
scroll to position [22856, 0]
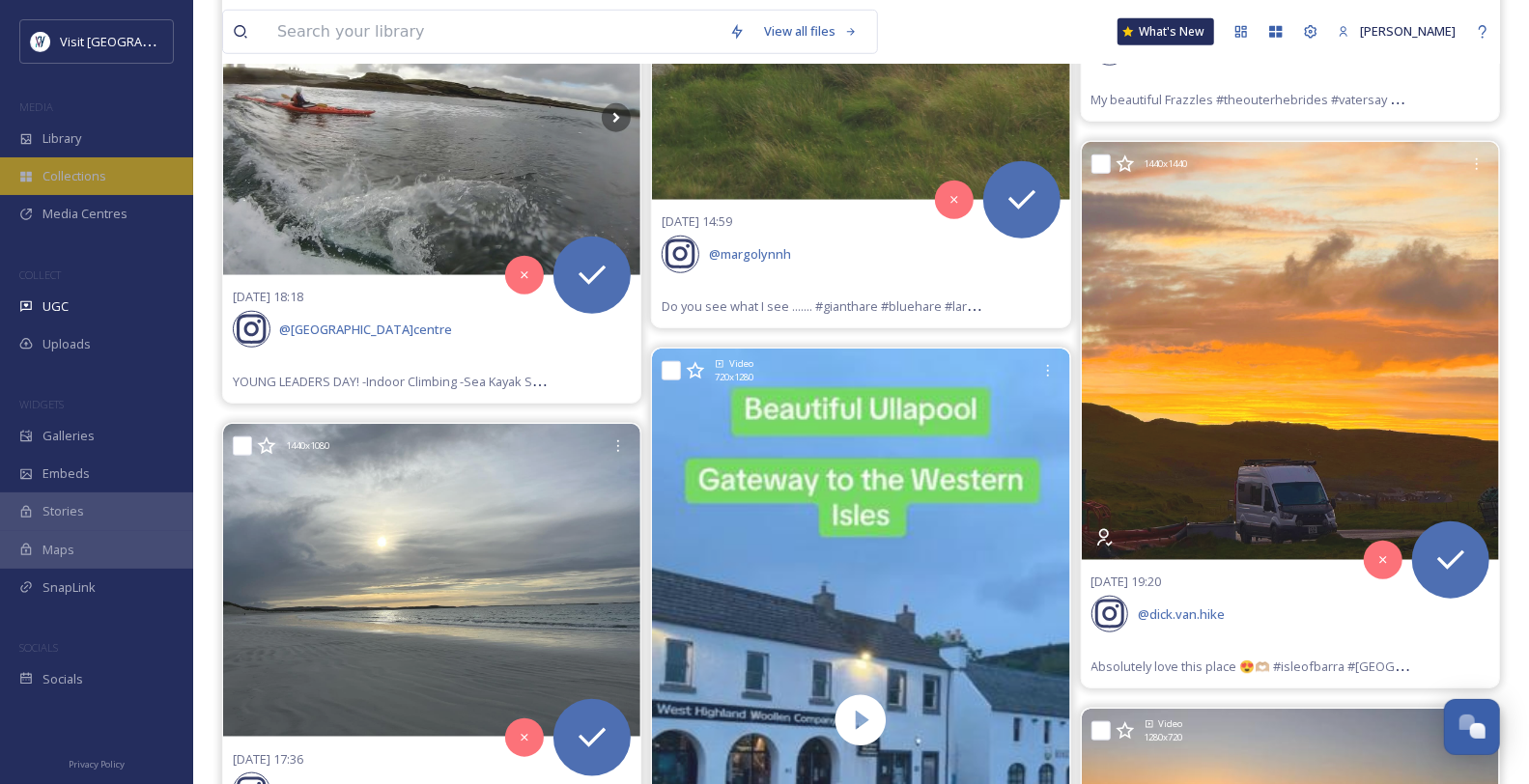
scroll to position [23821, 0]
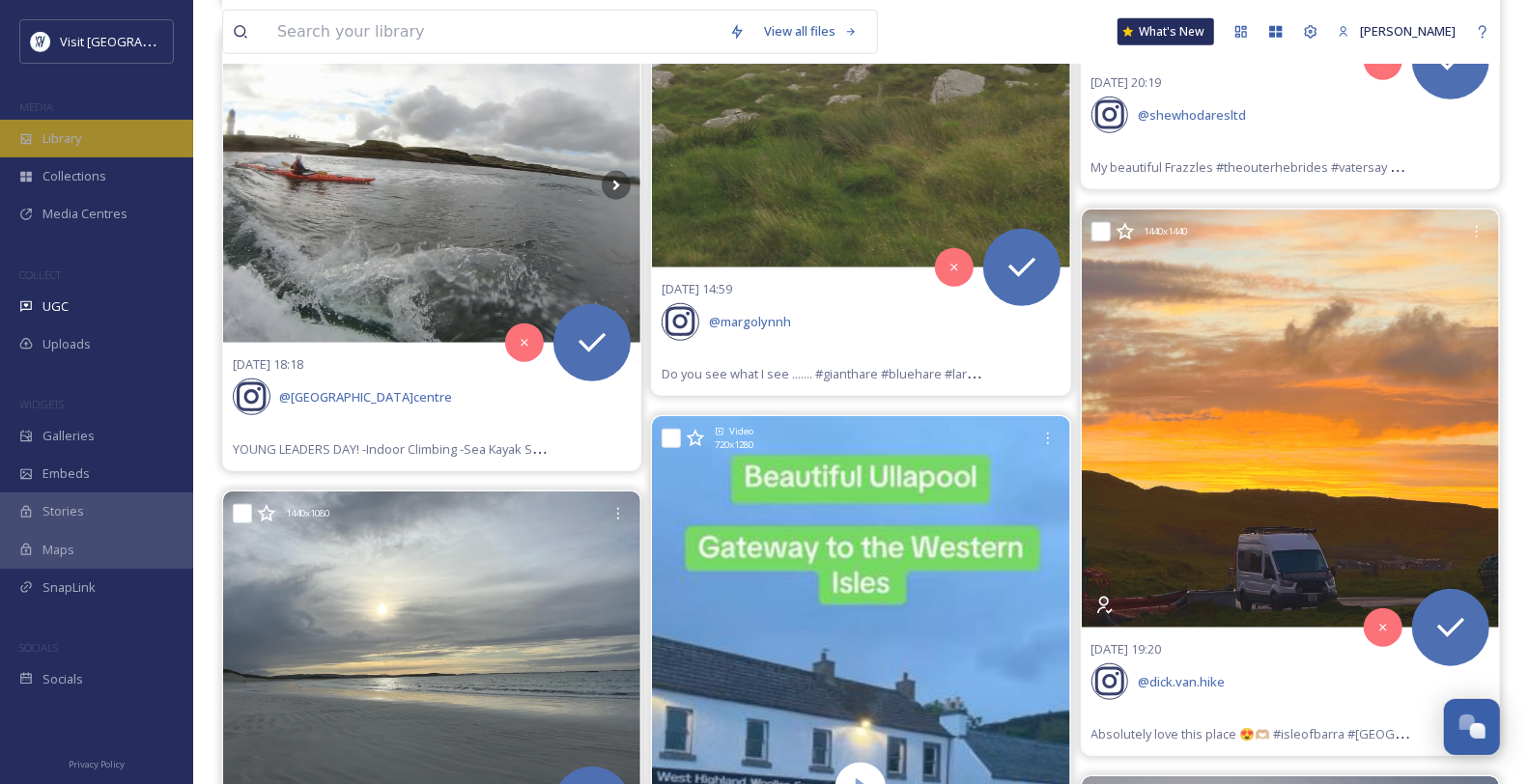
click at [69, 148] on span "Library" at bounding box center [61, 138] width 39 height 18
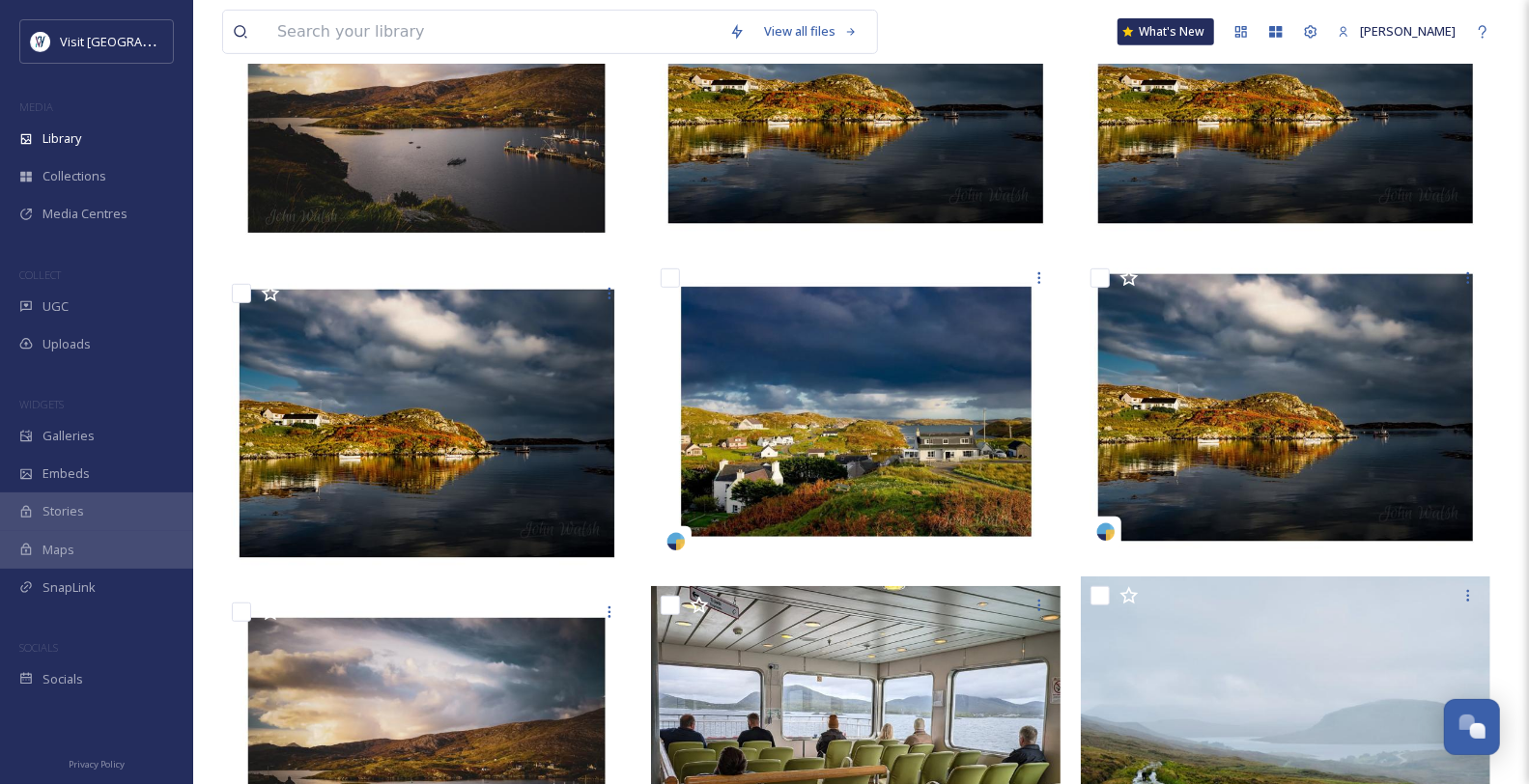
scroll to position [643, 0]
